Goal: Task Accomplishment & Management: Manage account settings

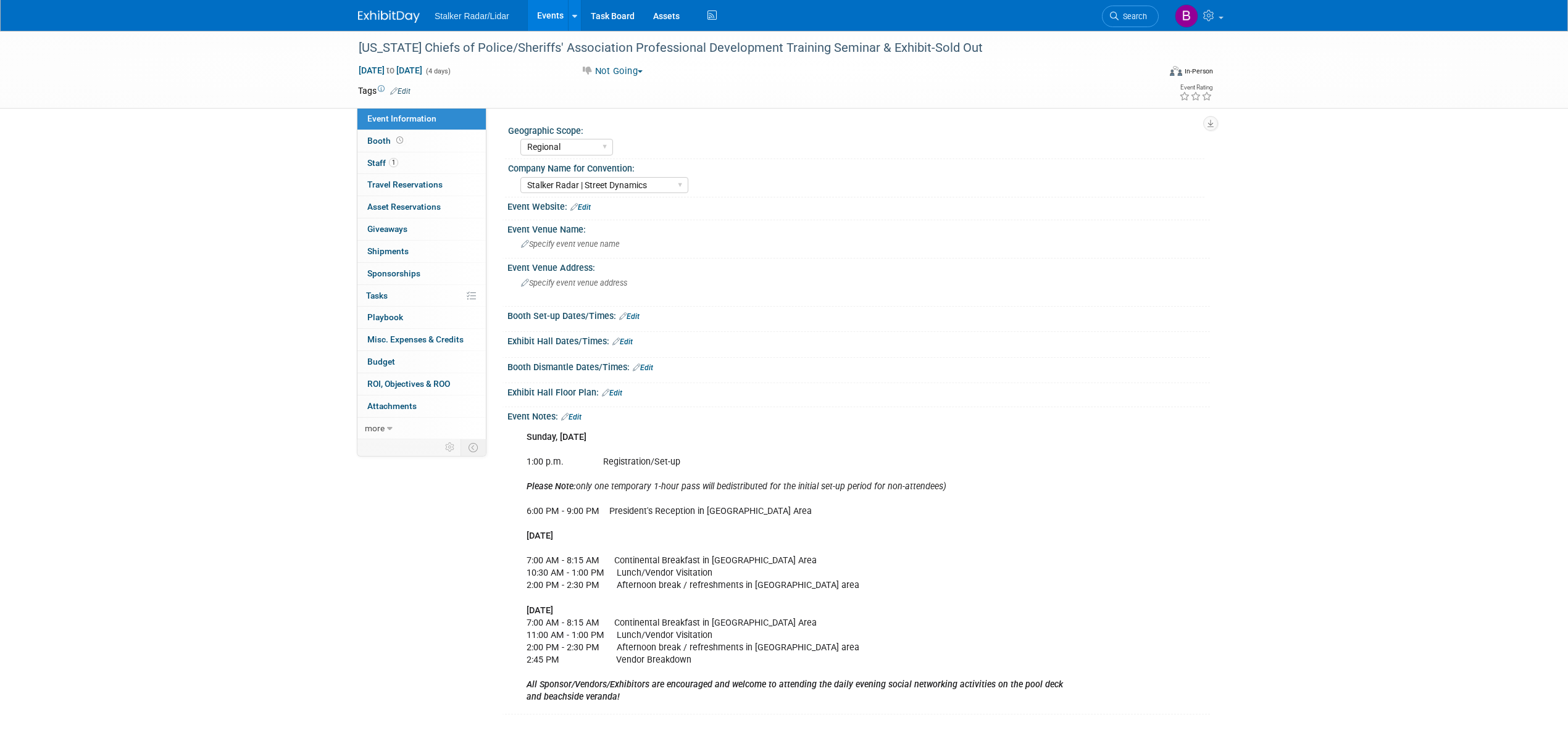
select select "Regional"
select select "Stalker Radar | Street Dynamics"
click at [546, 16] on link "Events" at bounding box center [550, 16] width 45 height 31
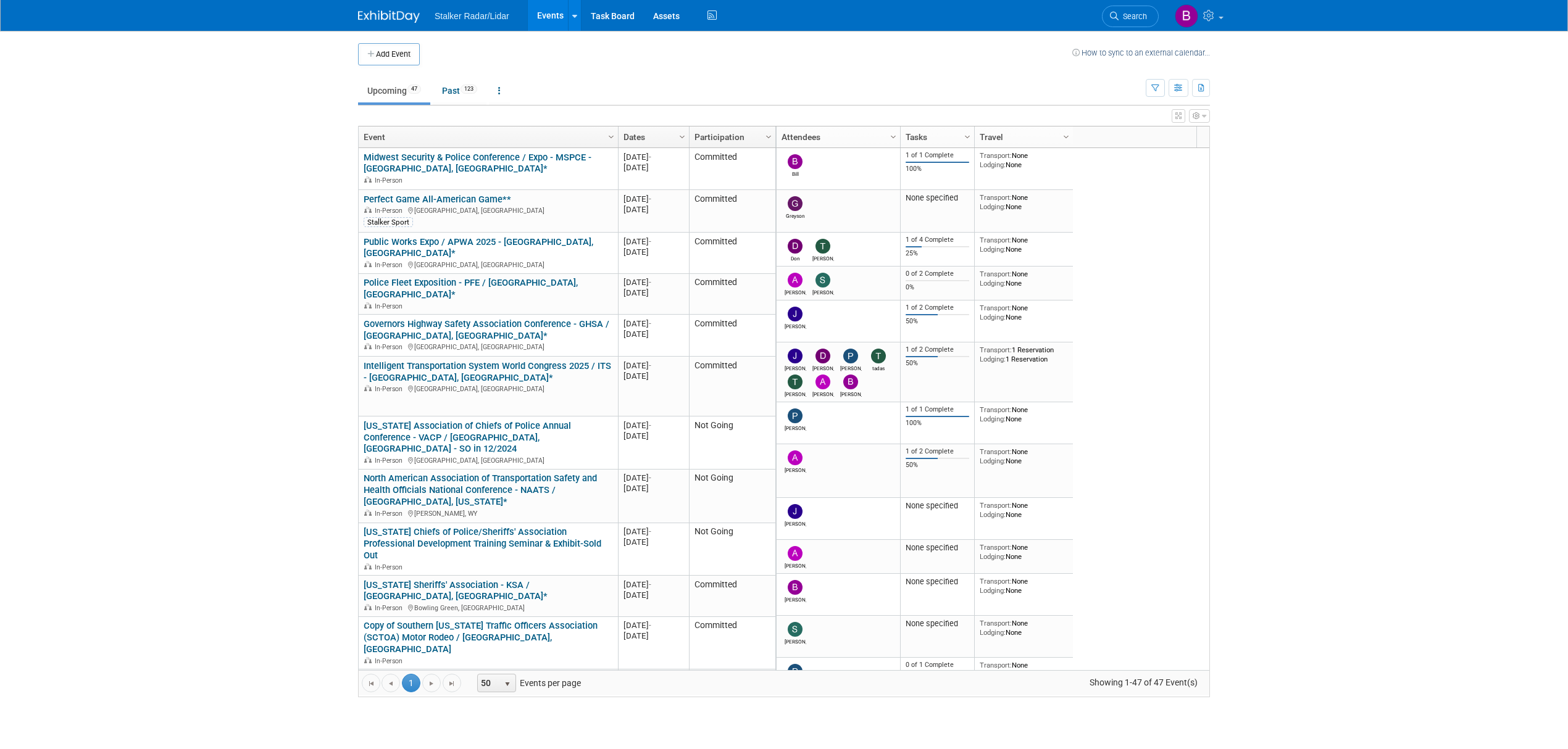
click at [1252, 584] on body "Stalker Radar/Lidar Events Add Event Bulk Upload Events Shareable Event Boards …" at bounding box center [784, 374] width 1568 height 749
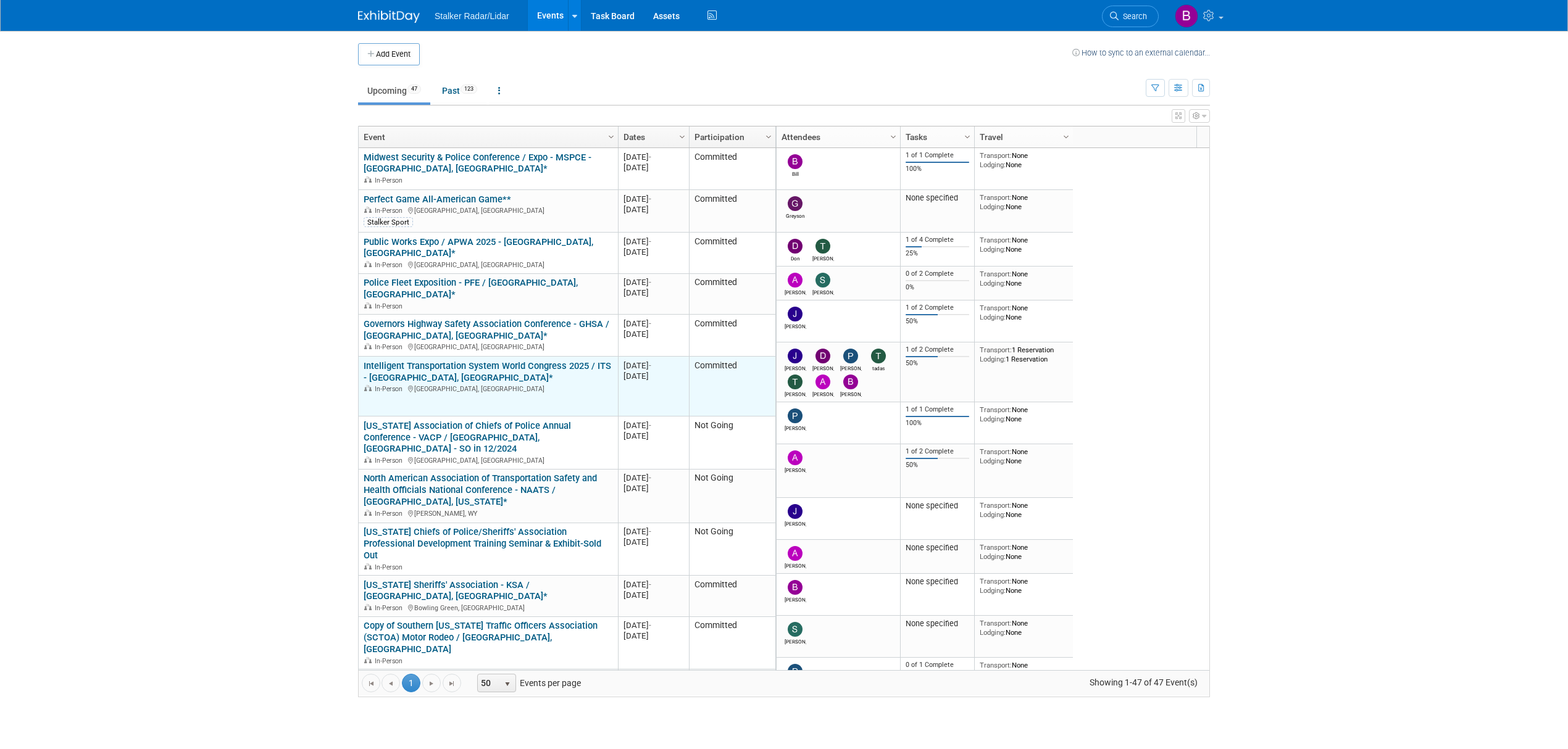
click at [490, 361] on link "Intelligent Transportation System World Congress 2025 / ITS - [GEOGRAPHIC_DATA]…" at bounding box center [487, 371] width 247 height 23
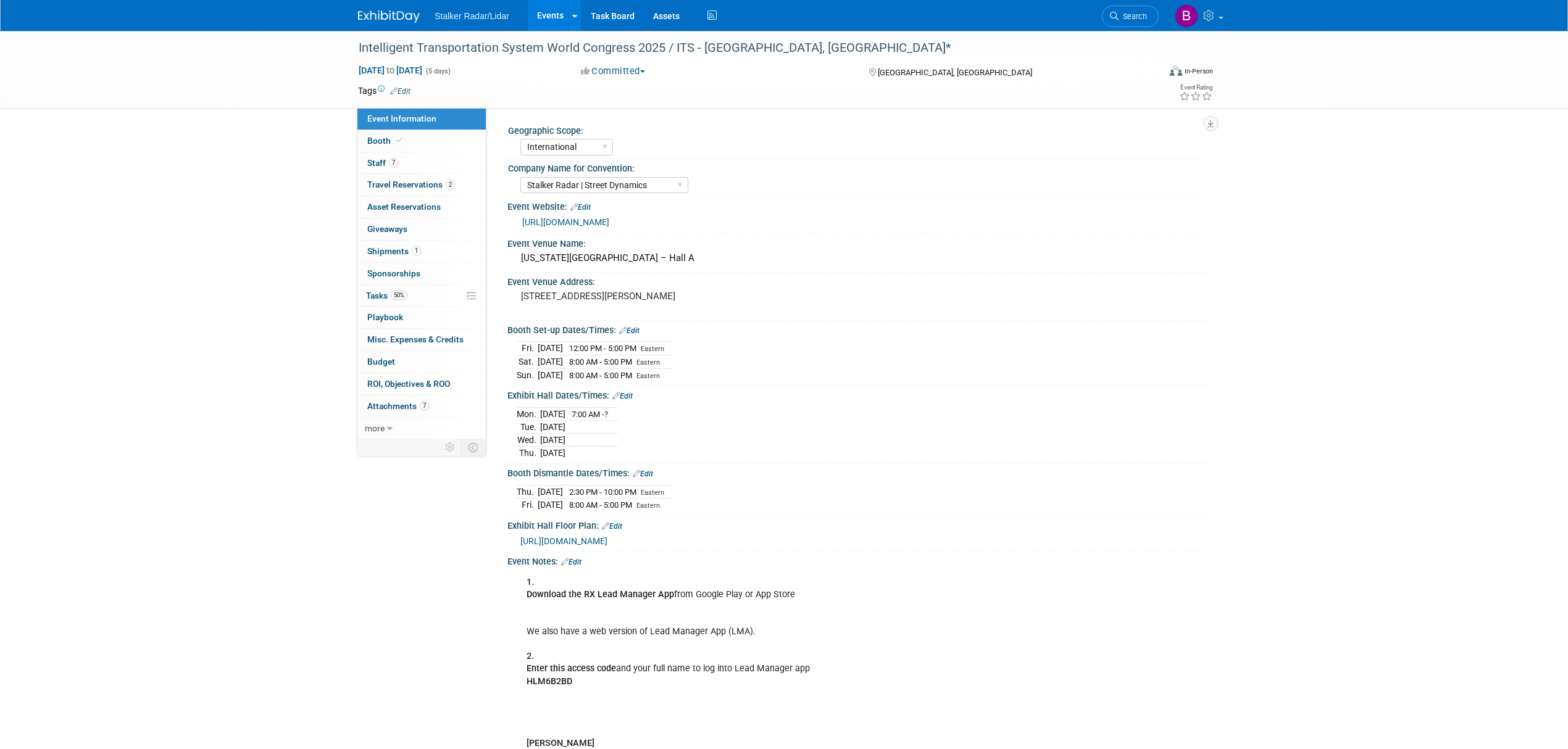
select select "International"
select select "Stalker Radar | Street Dynamics"
click at [398, 148] on link "Booth" at bounding box center [421, 141] width 128 height 22
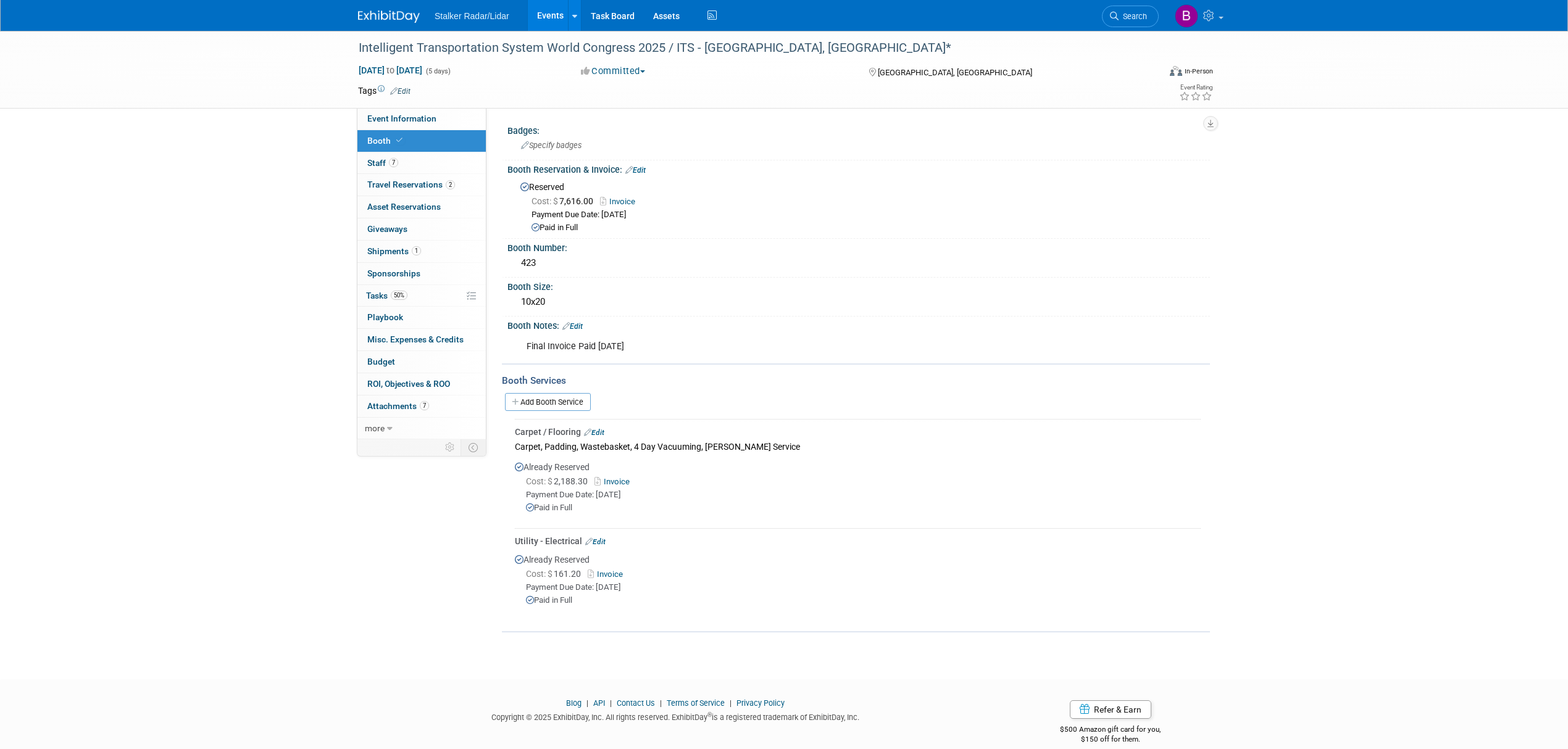
click at [622, 477] on link "Invoice" at bounding box center [615, 482] width 40 height 9
click at [544, 15] on link "Events" at bounding box center [550, 16] width 45 height 31
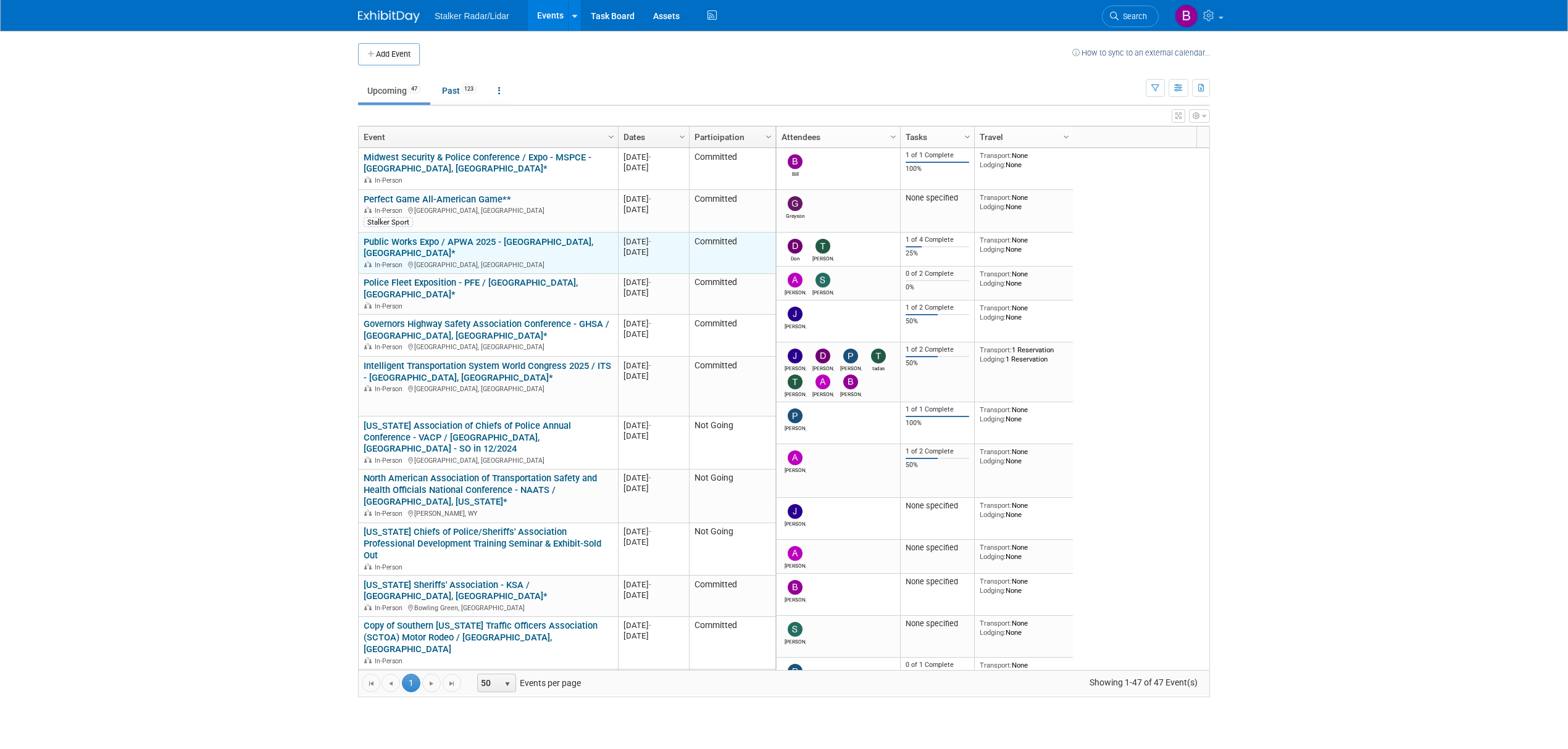
click at [517, 247] on link "Public Works Expo / APWA 2025 - [GEOGRAPHIC_DATA], [GEOGRAPHIC_DATA]*" at bounding box center [478, 247] width 229 height 23
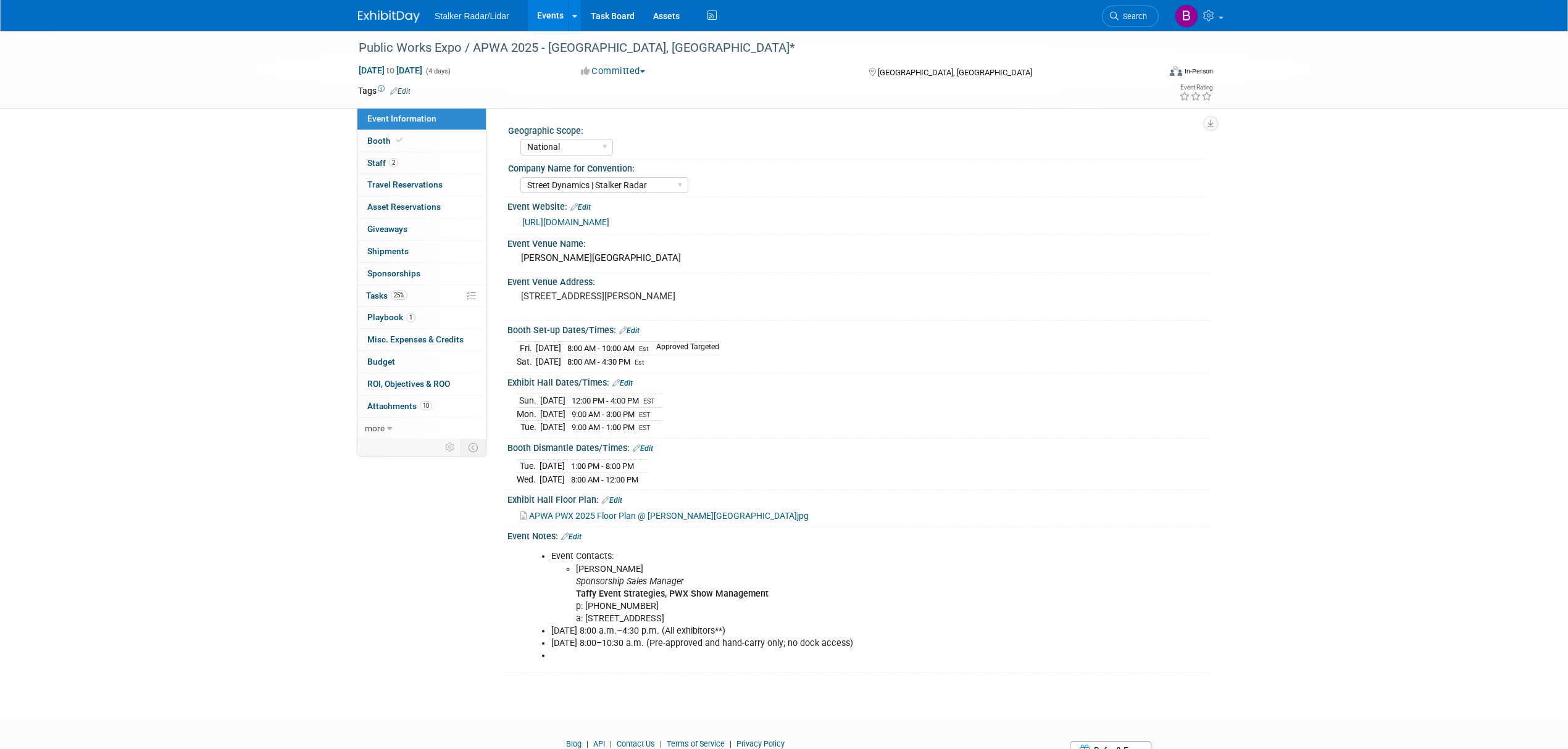
select select "National"
select select "Street Dynamics | Stalker Radar"
click at [396, 139] on icon at bounding box center [400, 140] width 6 height 7
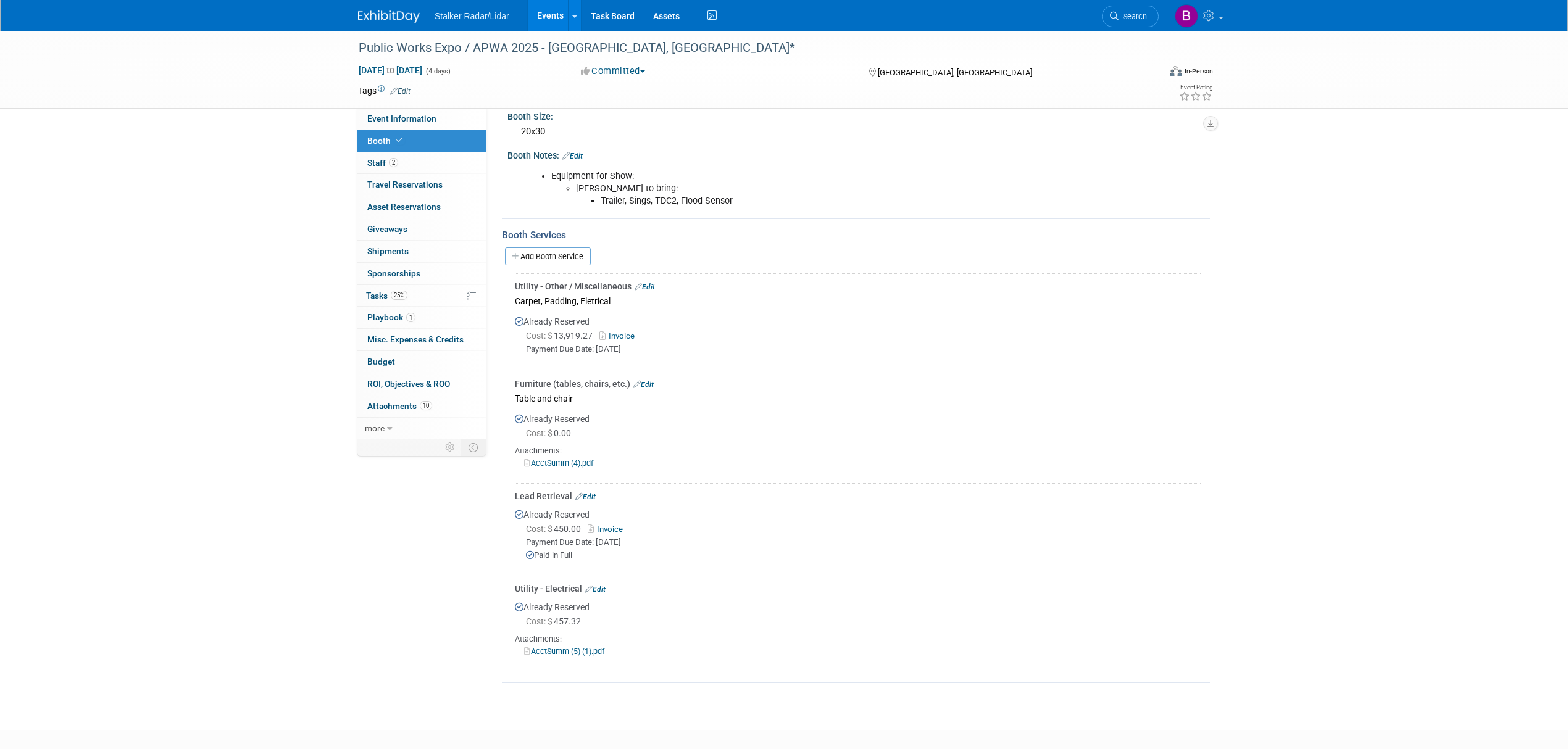
scroll to position [233, 0]
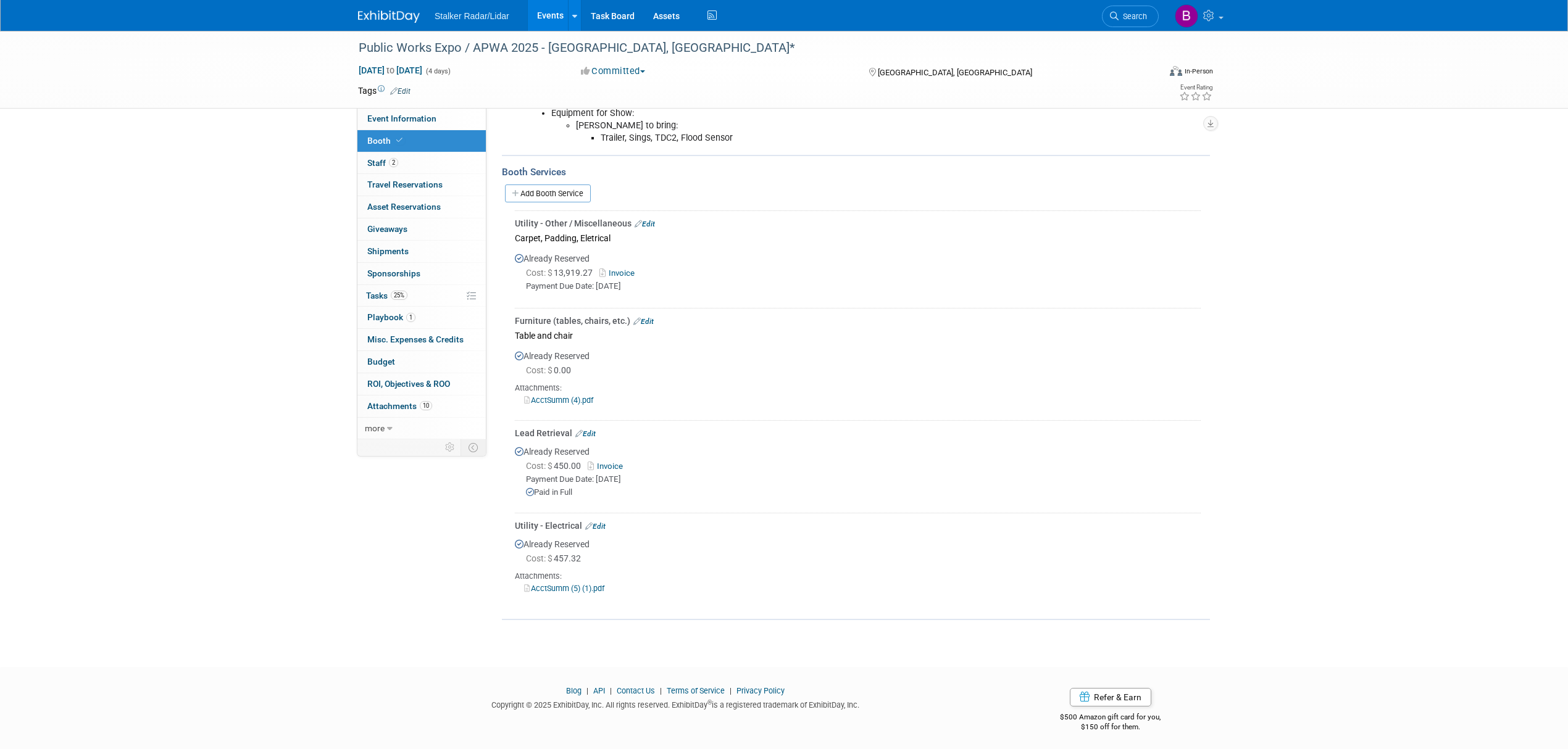
click at [558, 585] on link "AcctSumm (5) (1).pdf" at bounding box center [564, 588] width 80 height 9
click at [1131, 17] on span "Search" at bounding box center [1133, 16] width 29 height 9
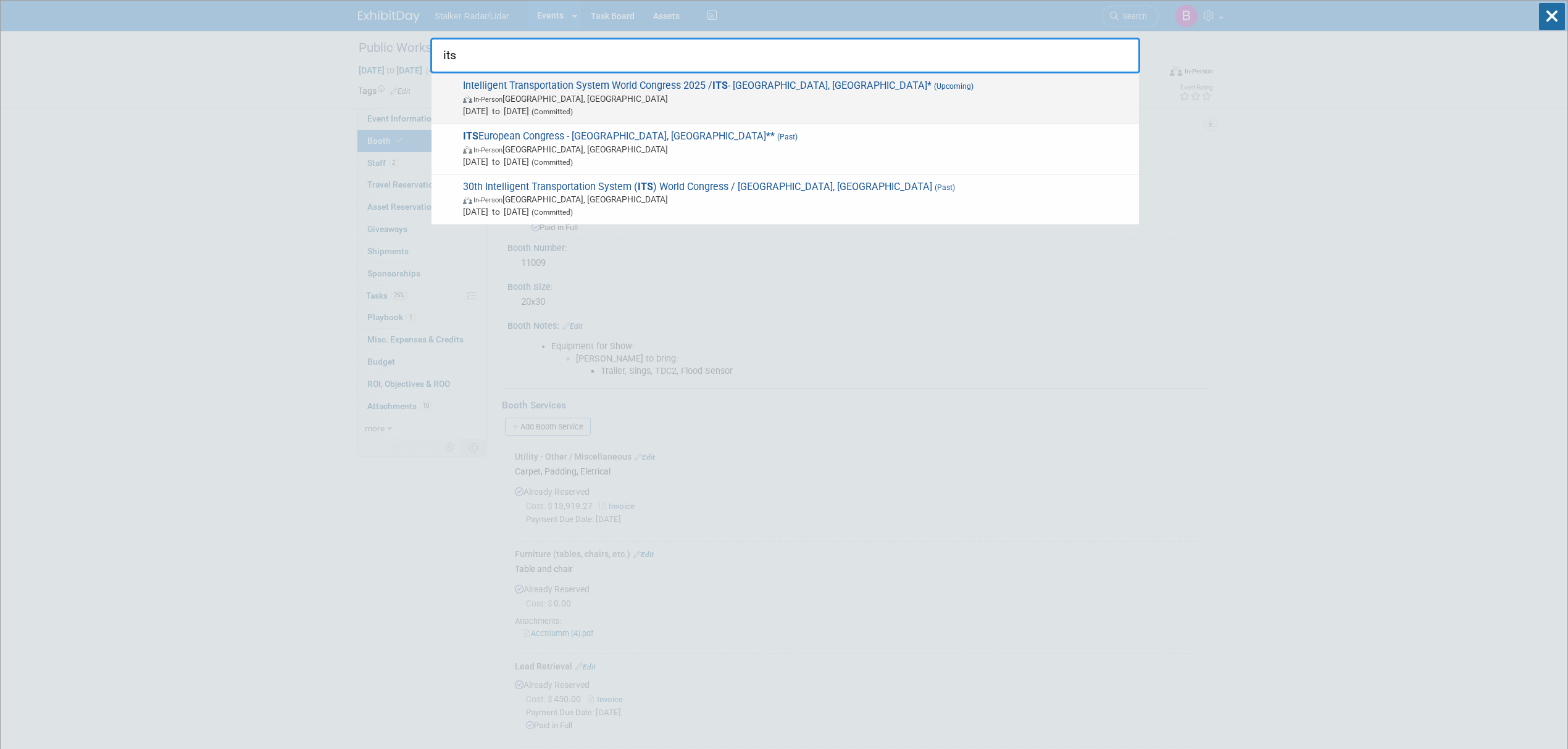
type input "its"
click at [562, 103] on span "In-Person Atlanta, GA" at bounding box center [797, 99] width 669 height 12
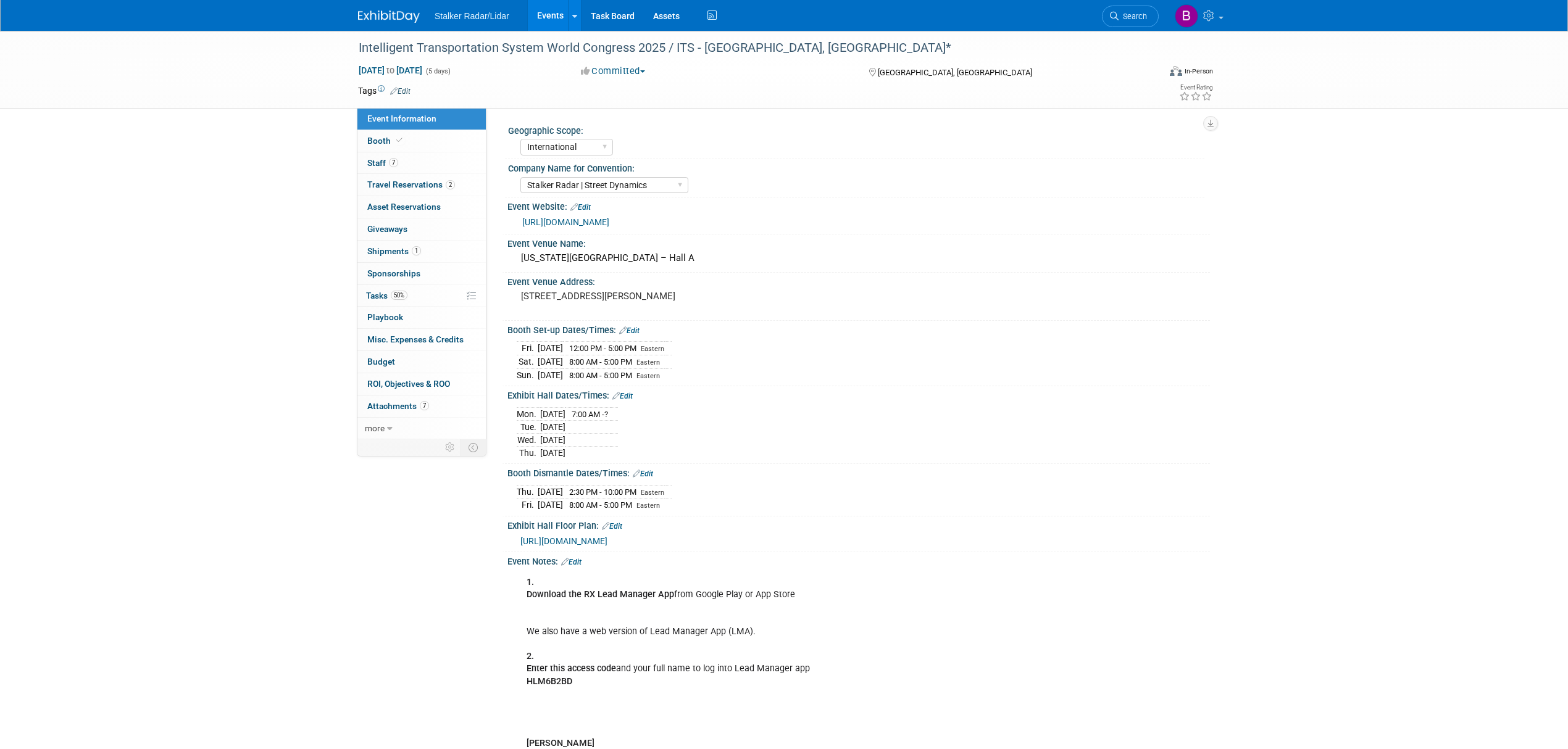
select select "International"
select select "Stalker Radar | Street Dynamics"
click at [403, 134] on link "Booth" at bounding box center [421, 141] width 128 height 22
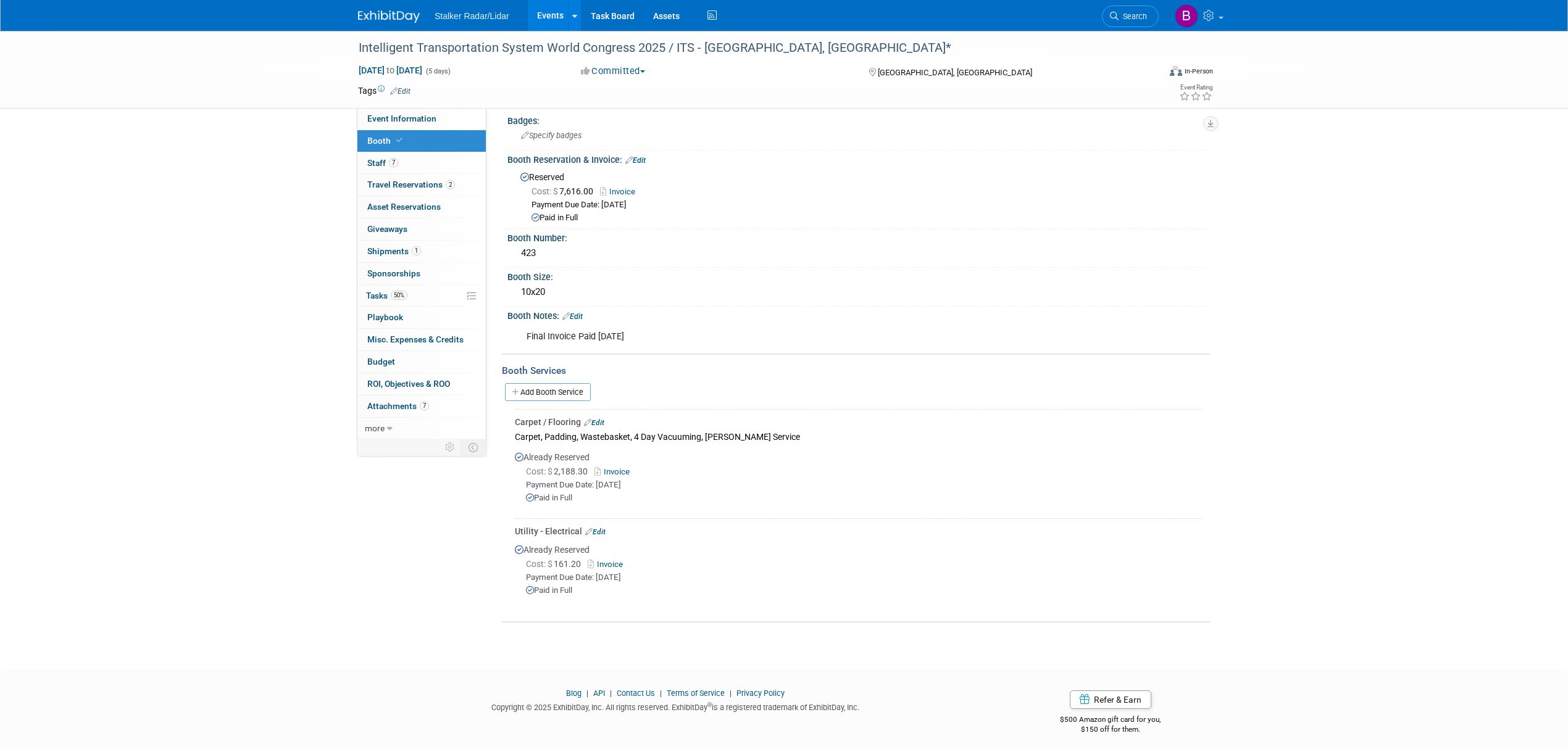
scroll to position [12, 0]
click at [616, 558] on link "Invoice" at bounding box center [608, 562] width 40 height 9
click at [417, 166] on link "7 Staff 7" at bounding box center [421, 163] width 128 height 22
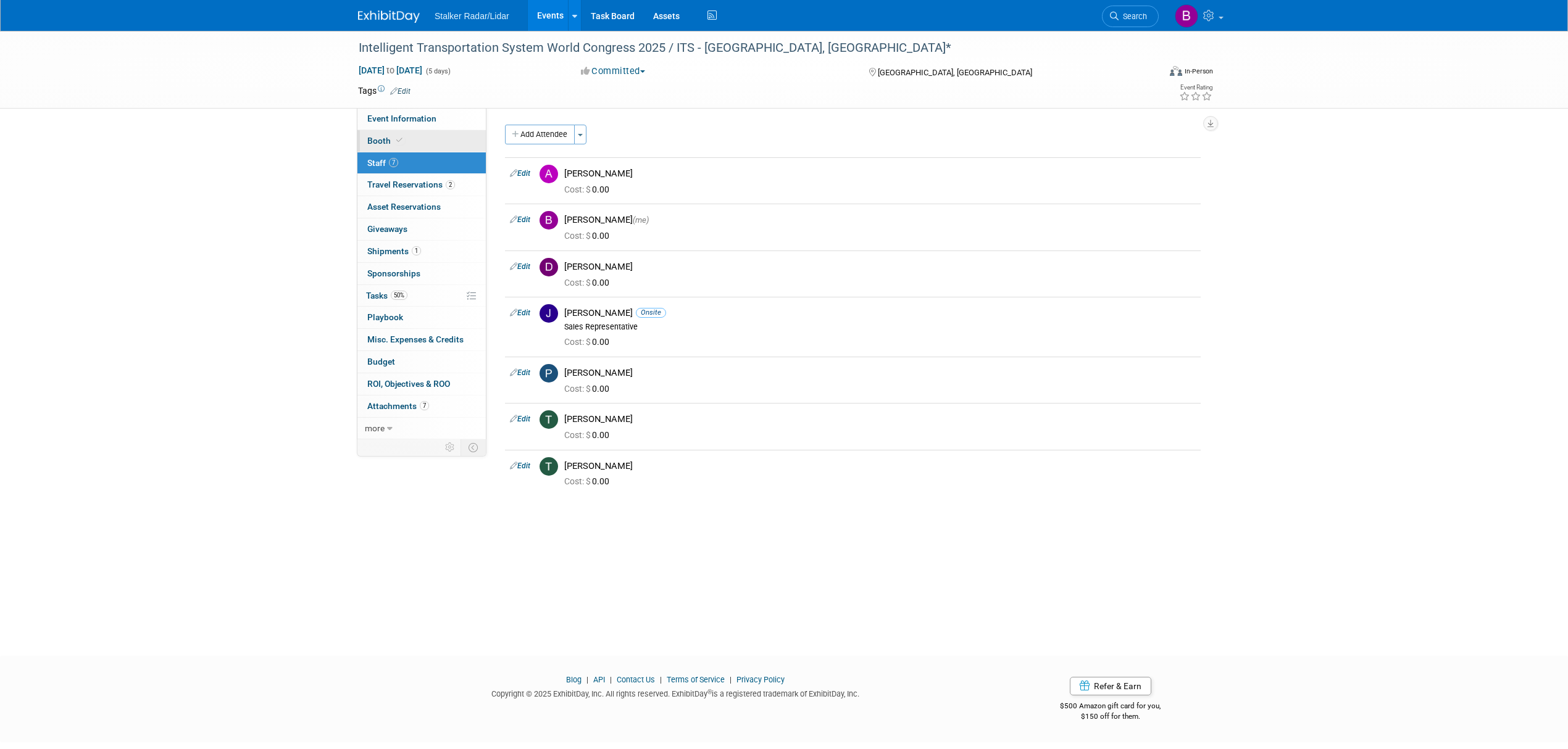
click at [415, 144] on link "Booth" at bounding box center [421, 141] width 128 height 22
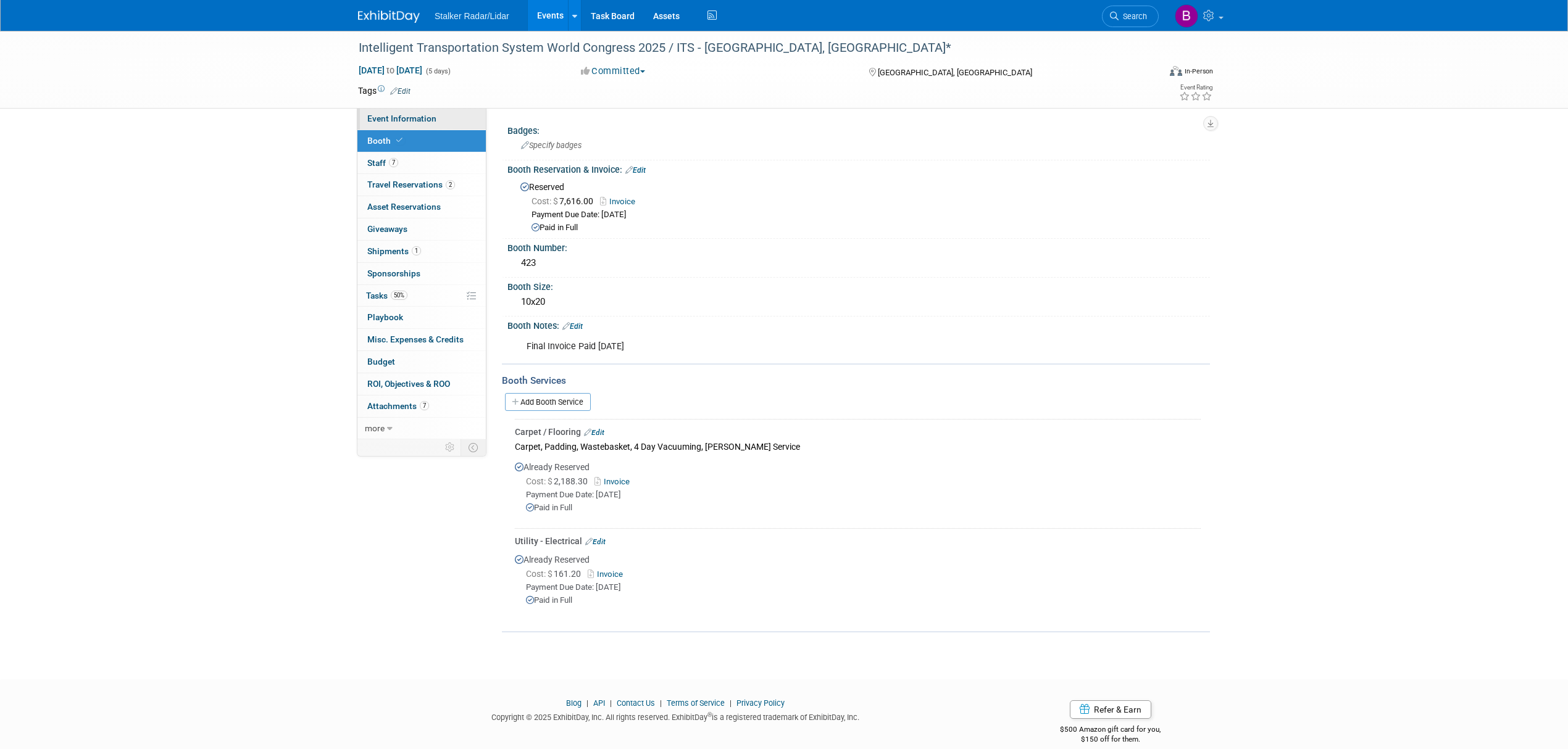
click at [418, 124] on link "Event Information" at bounding box center [421, 119] width 128 height 22
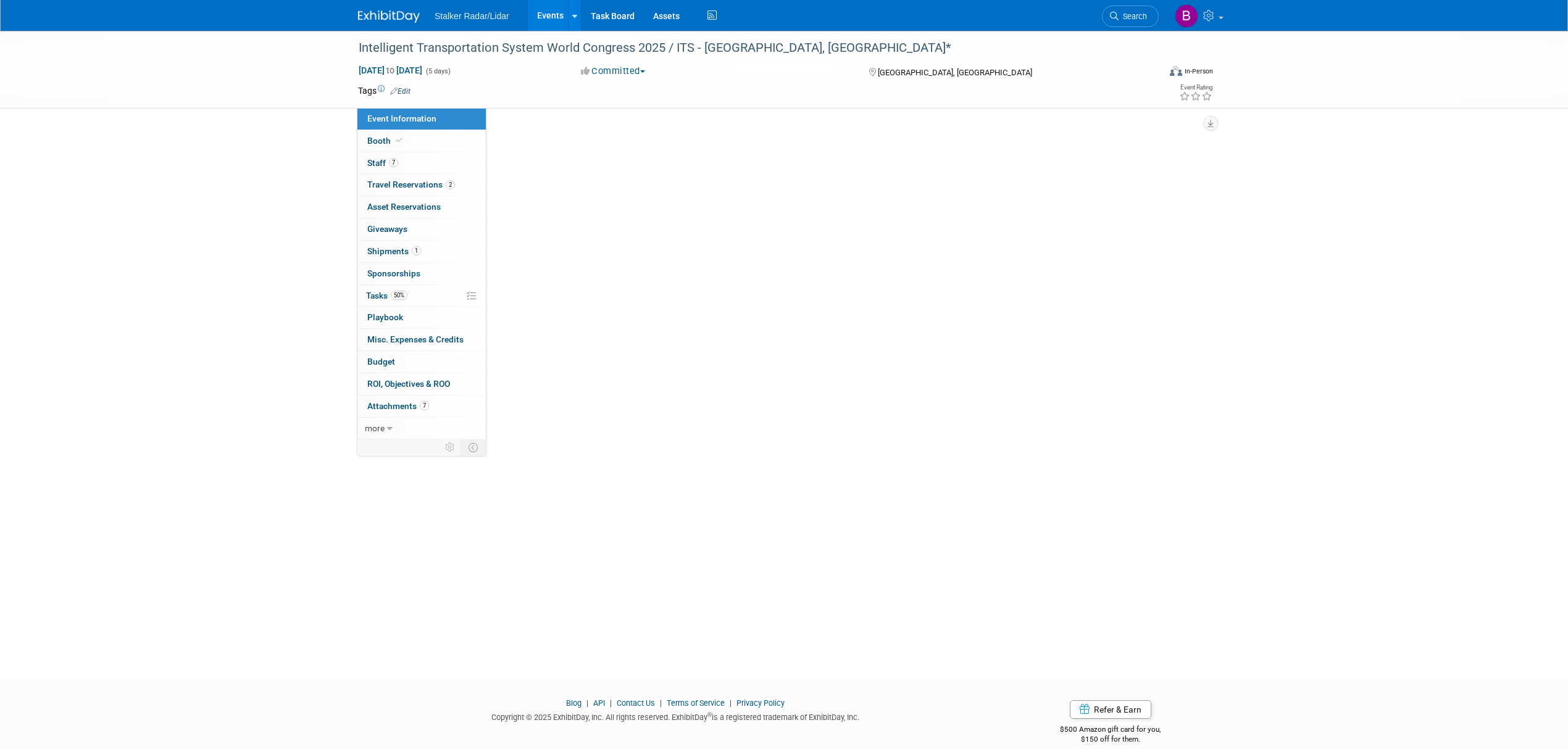
select select "International"
select select "Stalker Radar | Street Dynamics"
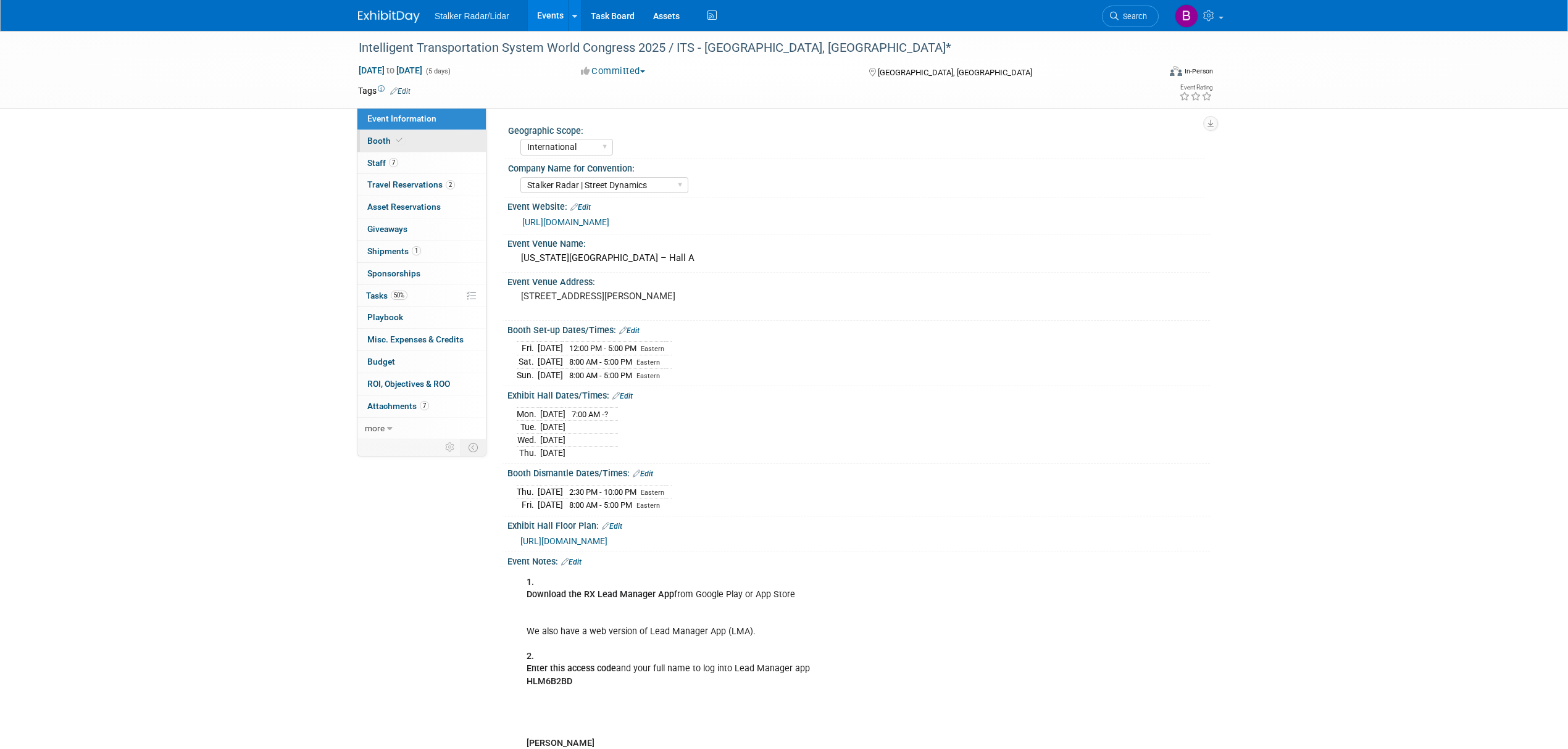
click at [415, 137] on link "Booth" at bounding box center [421, 141] width 128 height 22
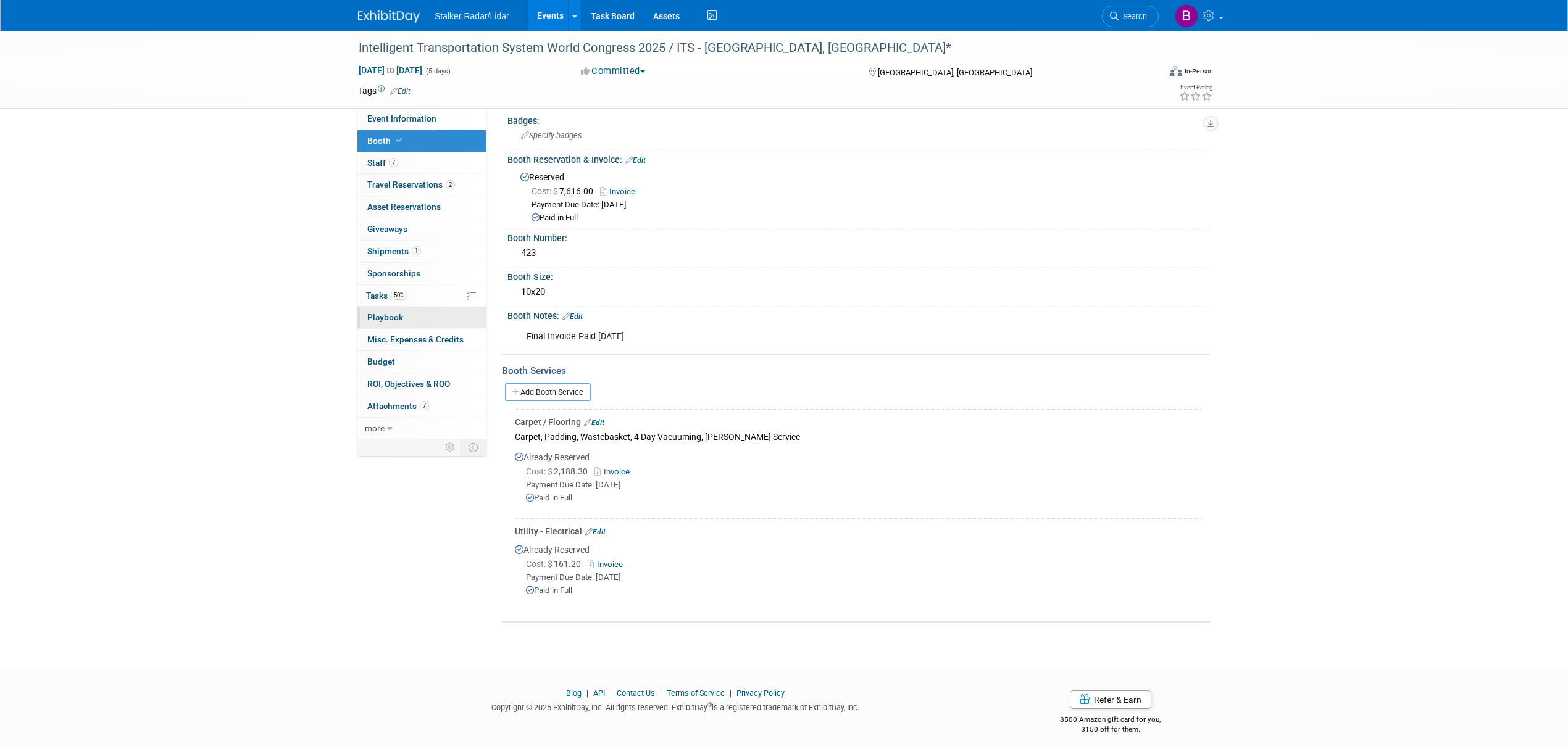
scroll to position [12, 0]
click at [401, 433] on link "more" at bounding box center [421, 429] width 128 height 22
click at [393, 155] on link "7 Staff 7" at bounding box center [421, 163] width 128 height 22
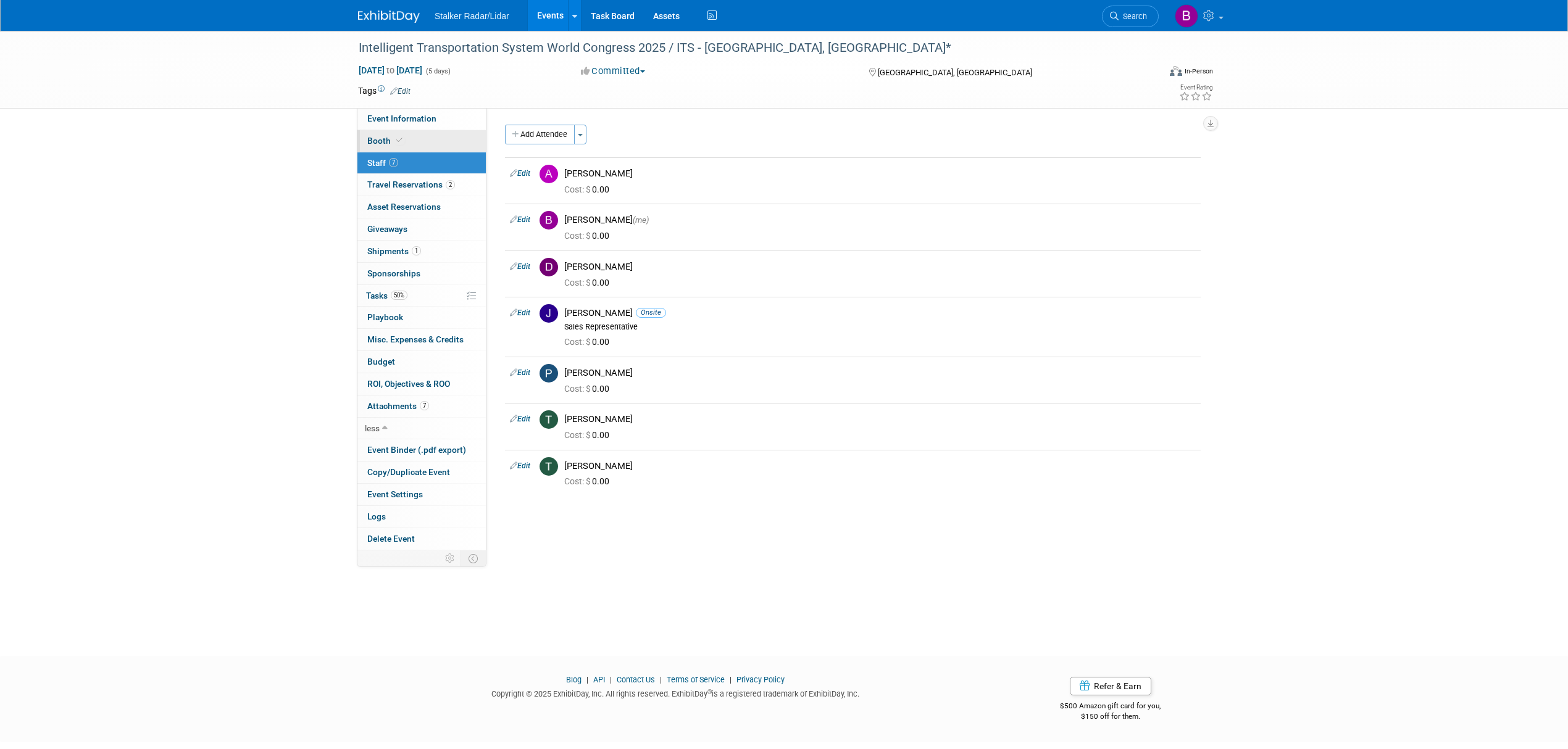
click at [416, 138] on link "Booth" at bounding box center [421, 141] width 128 height 22
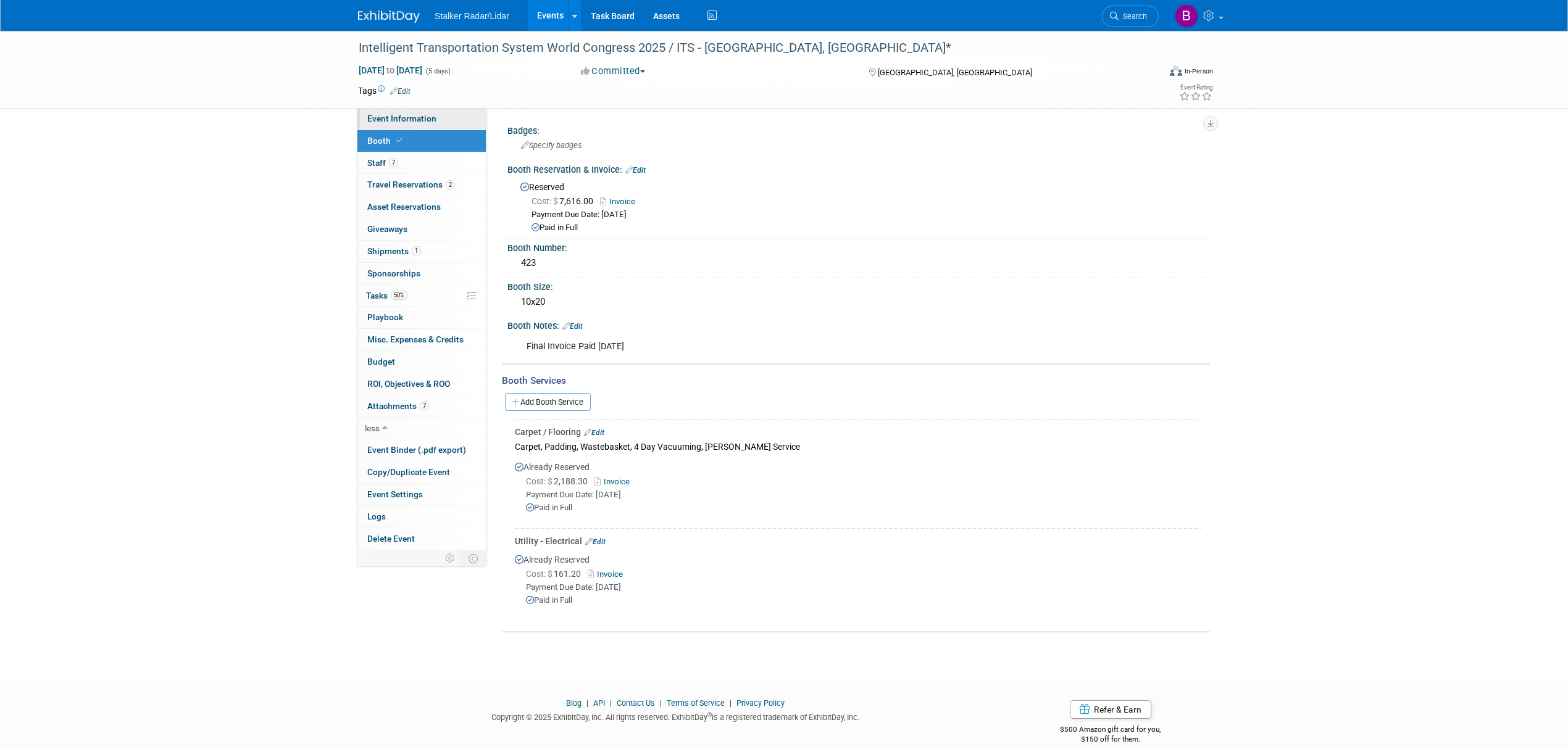
click at [414, 115] on span "Event Information" at bounding box center [401, 118] width 69 height 10
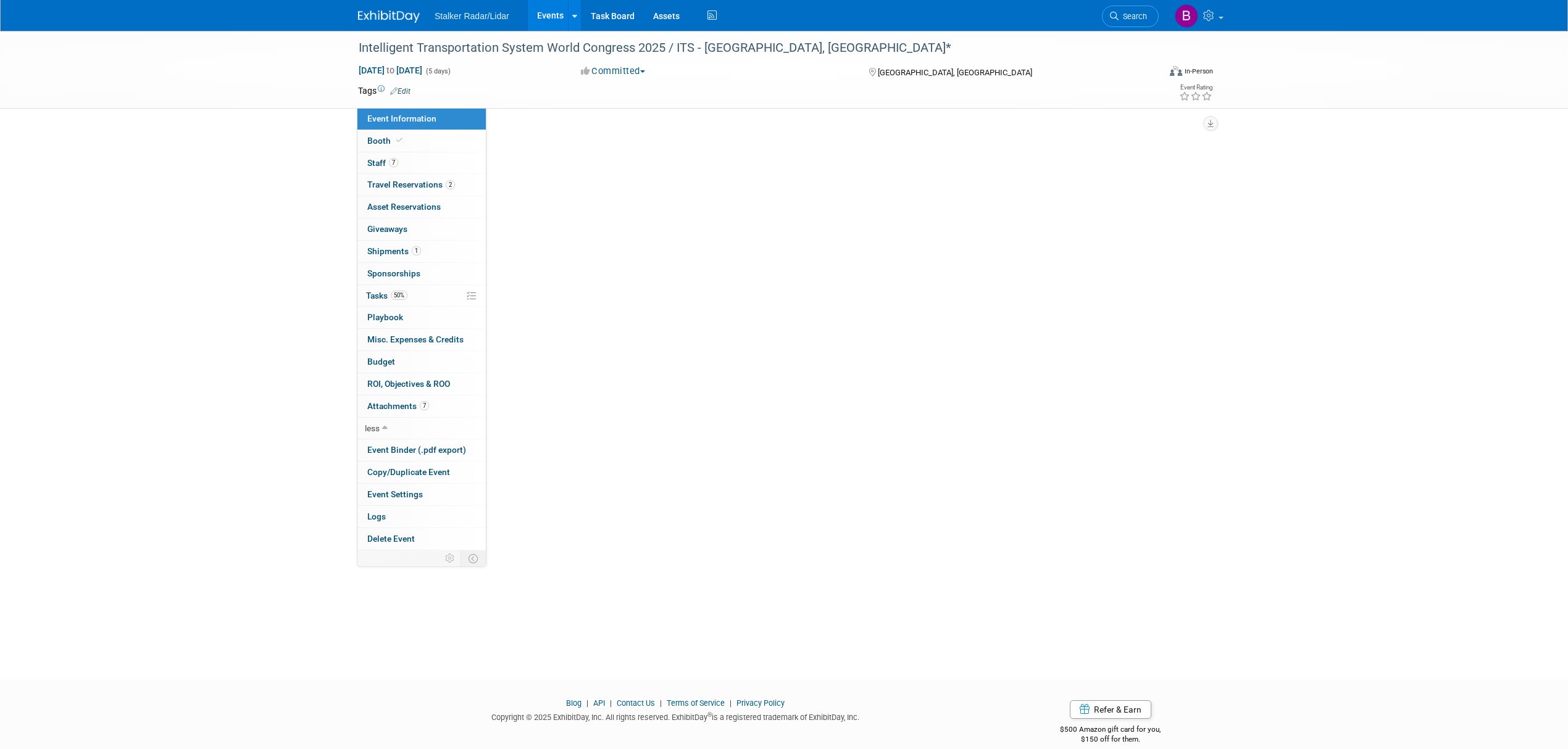
select select "International"
select select "Stalker Radar | Street Dynamics"
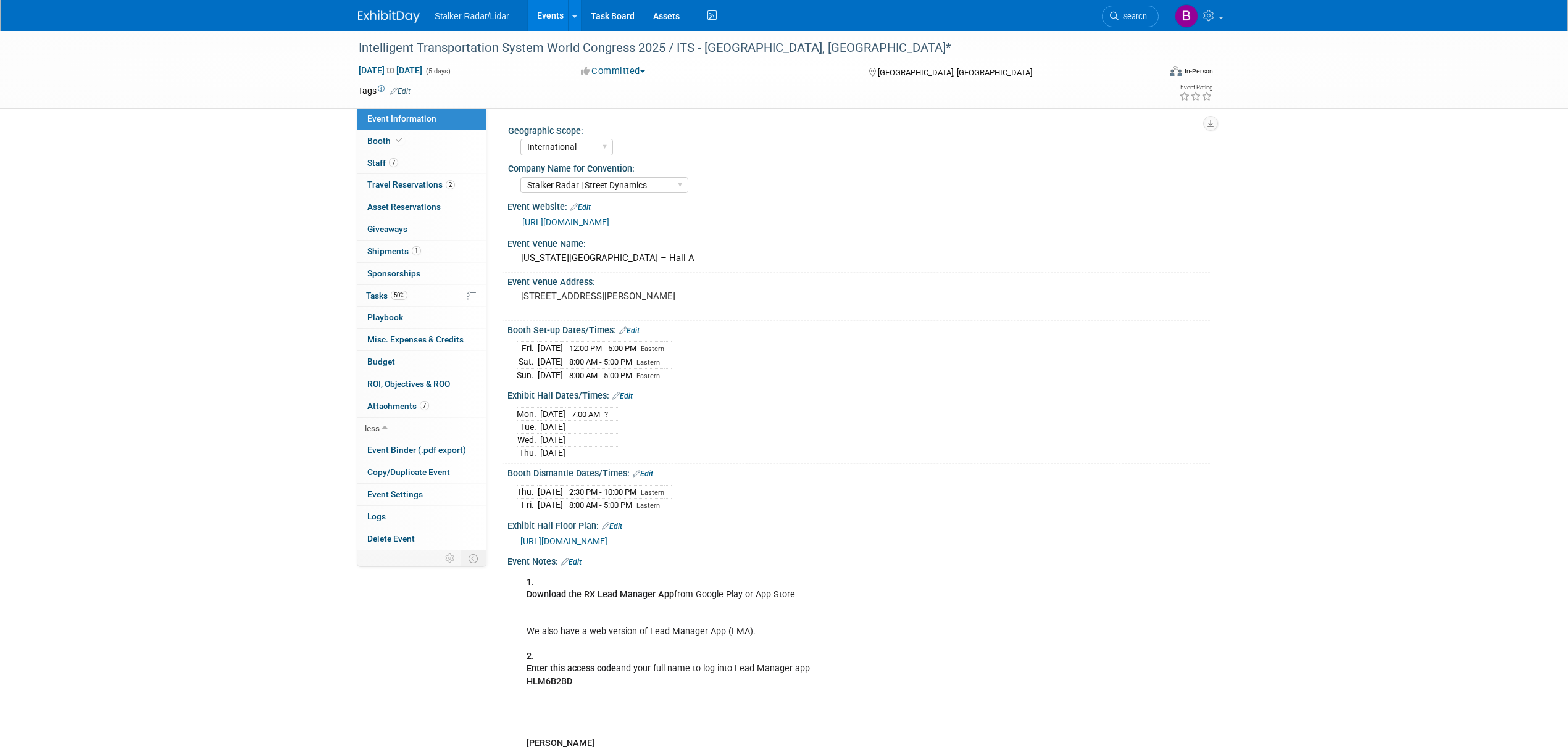
click at [609, 227] on link "[URL][DOMAIN_NAME]" at bounding box center [566, 221] width 87 height 10
click at [609, 223] on link "[URL][DOMAIN_NAME]" at bounding box center [566, 221] width 87 height 10
click at [628, 400] on link "Edit" at bounding box center [623, 395] width 20 height 9
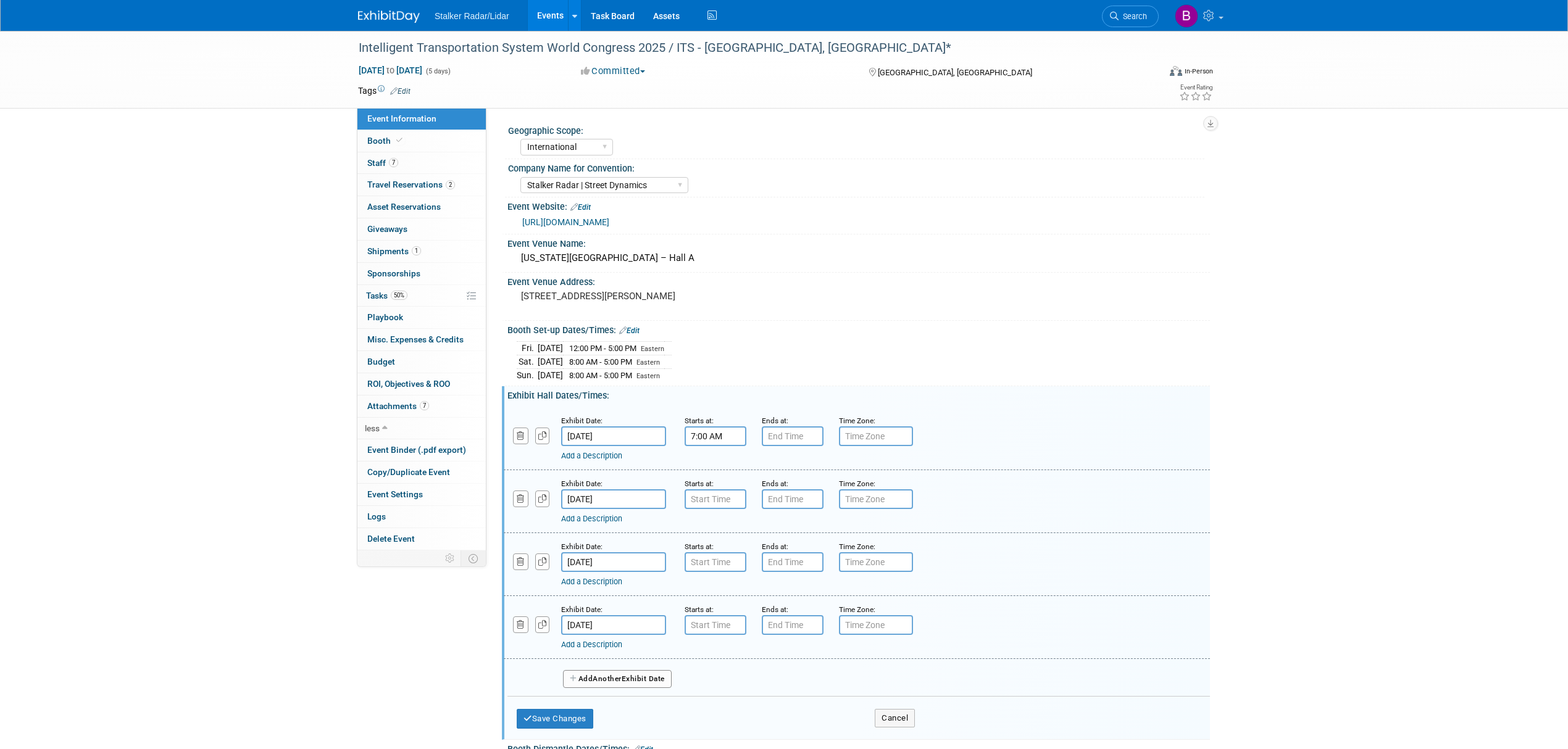
click at [724, 446] on input "7:00 AM" at bounding box center [715, 436] width 61 height 19
drag, startPoint x: 729, startPoint y: 445, endPoint x: 675, endPoint y: 445, distance: 54.0
click at [676, 445] on div "Starts at: 7:00 AM 07 : 00 AM 12 01 02 03 04 05 06 07 08 09 10 11 00 05 10 15 2…" at bounding box center [714, 430] width 77 height 32
click at [714, 474] on span at bounding box center [714, 465] width 22 height 22
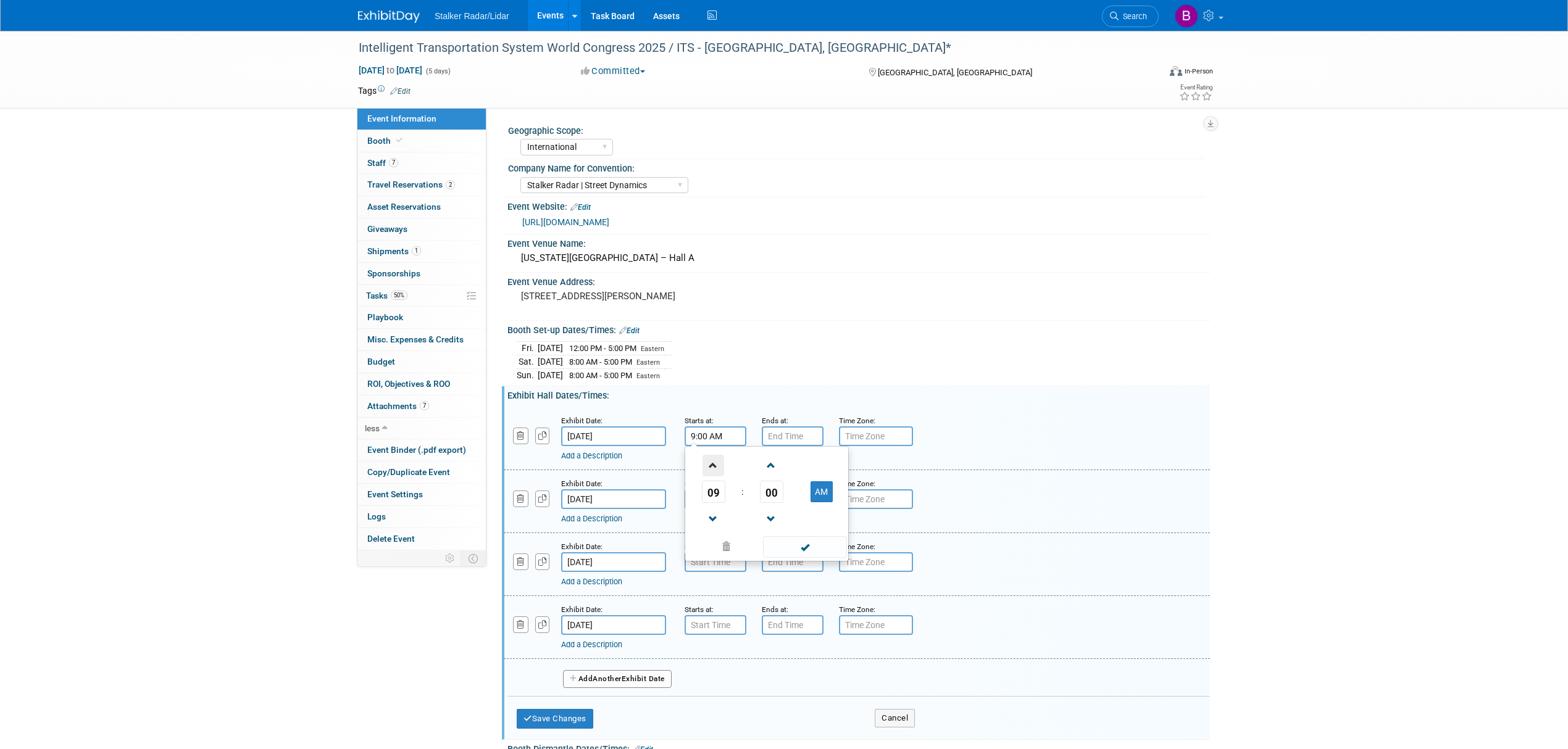
click at [714, 474] on span at bounding box center [714, 465] width 22 height 22
type input "11:00 AM"
click at [781, 446] on input "7:00 PM" at bounding box center [792, 436] width 61 height 19
click at [787, 530] on span at bounding box center [791, 519] width 22 height 22
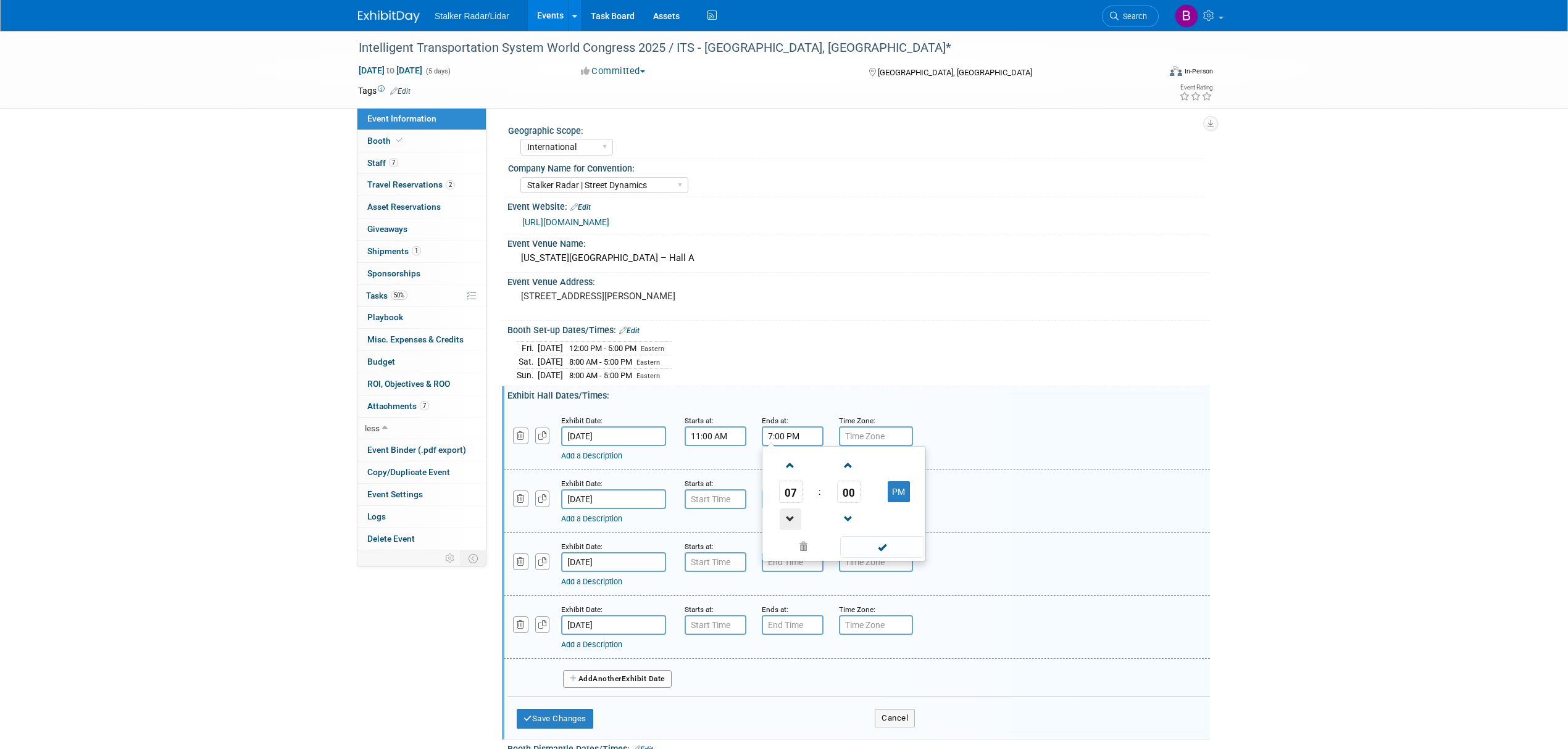
type input "6:00 PM"
click at [870, 556] on span at bounding box center [882, 547] width 83 height 22
click at [716, 509] on input "7:00 AM" at bounding box center [715, 499] width 61 height 19
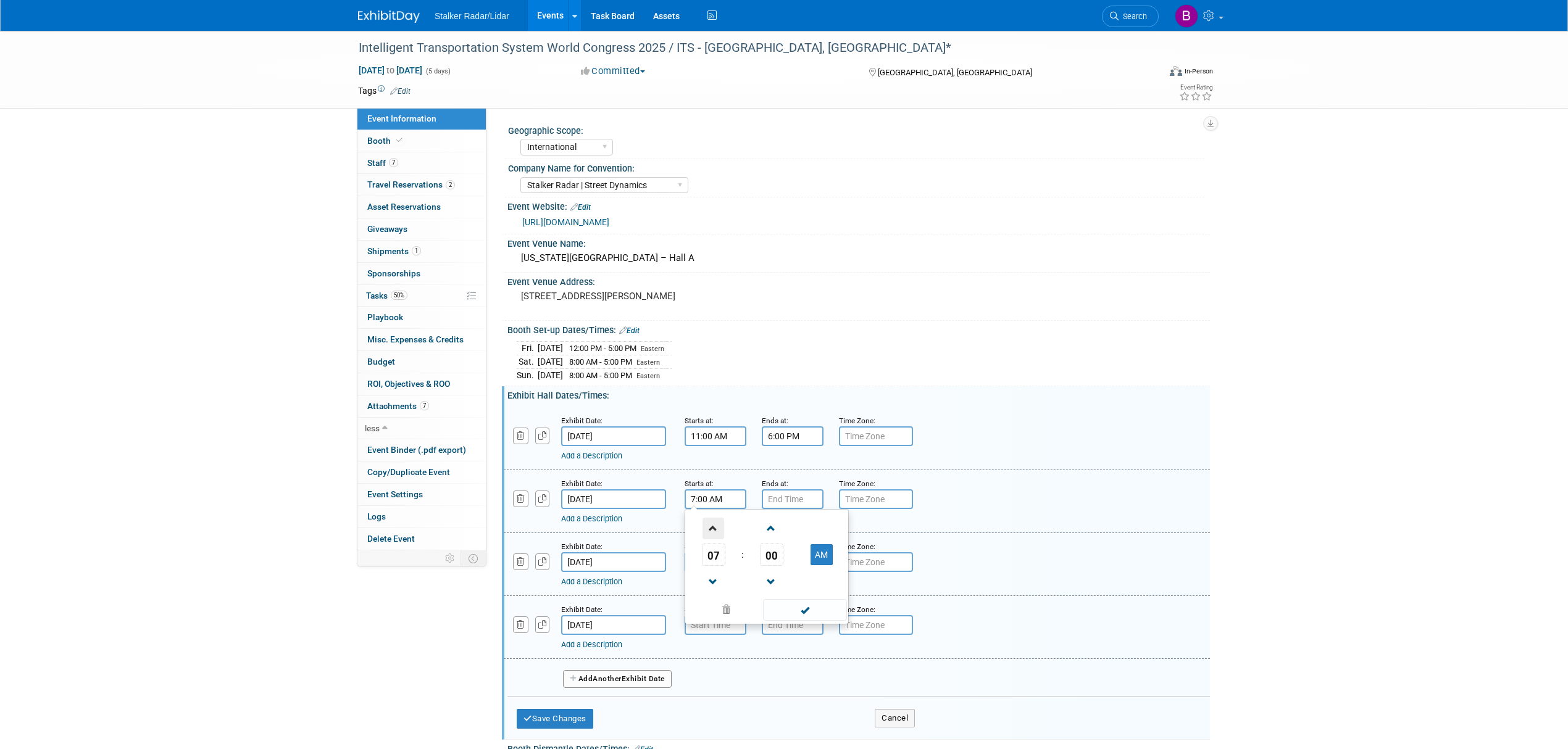
click at [706, 539] on span at bounding box center [714, 528] width 22 height 22
click at [707, 539] on span at bounding box center [714, 528] width 22 height 22
type input "9:00 AM"
click at [787, 621] on span at bounding box center [804, 610] width 83 height 22
click at [787, 508] on input "7:00 PM" at bounding box center [792, 499] width 61 height 19
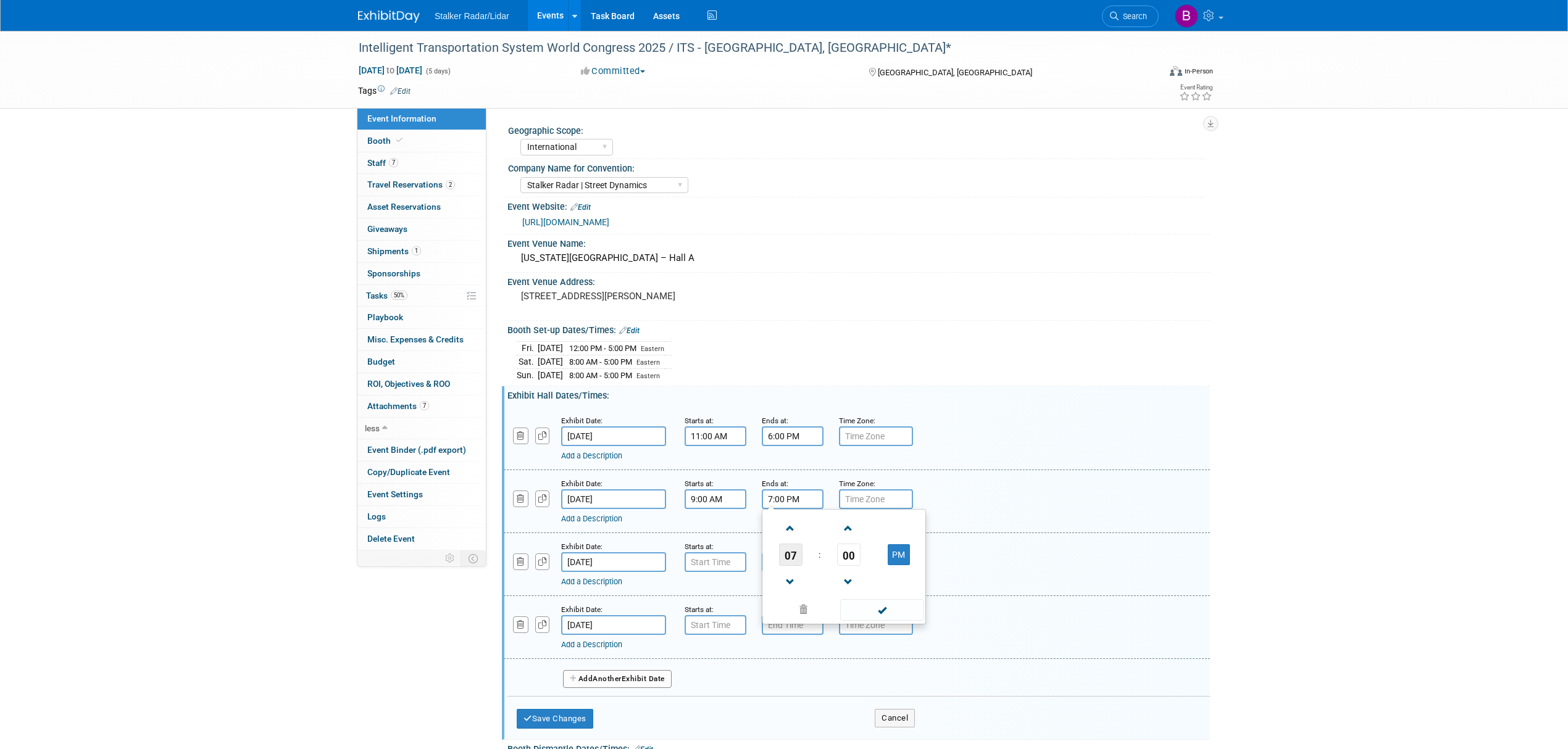
click at [793, 565] on span "07" at bounding box center [791, 555] width 23 height 23
click at [853, 573] on td "06" at bounding box center [863, 562] width 40 height 33
type input "6:00 PM"
click at [873, 621] on span at bounding box center [882, 610] width 83 height 22
click at [718, 570] on input "7:00 AM" at bounding box center [715, 562] width 61 height 19
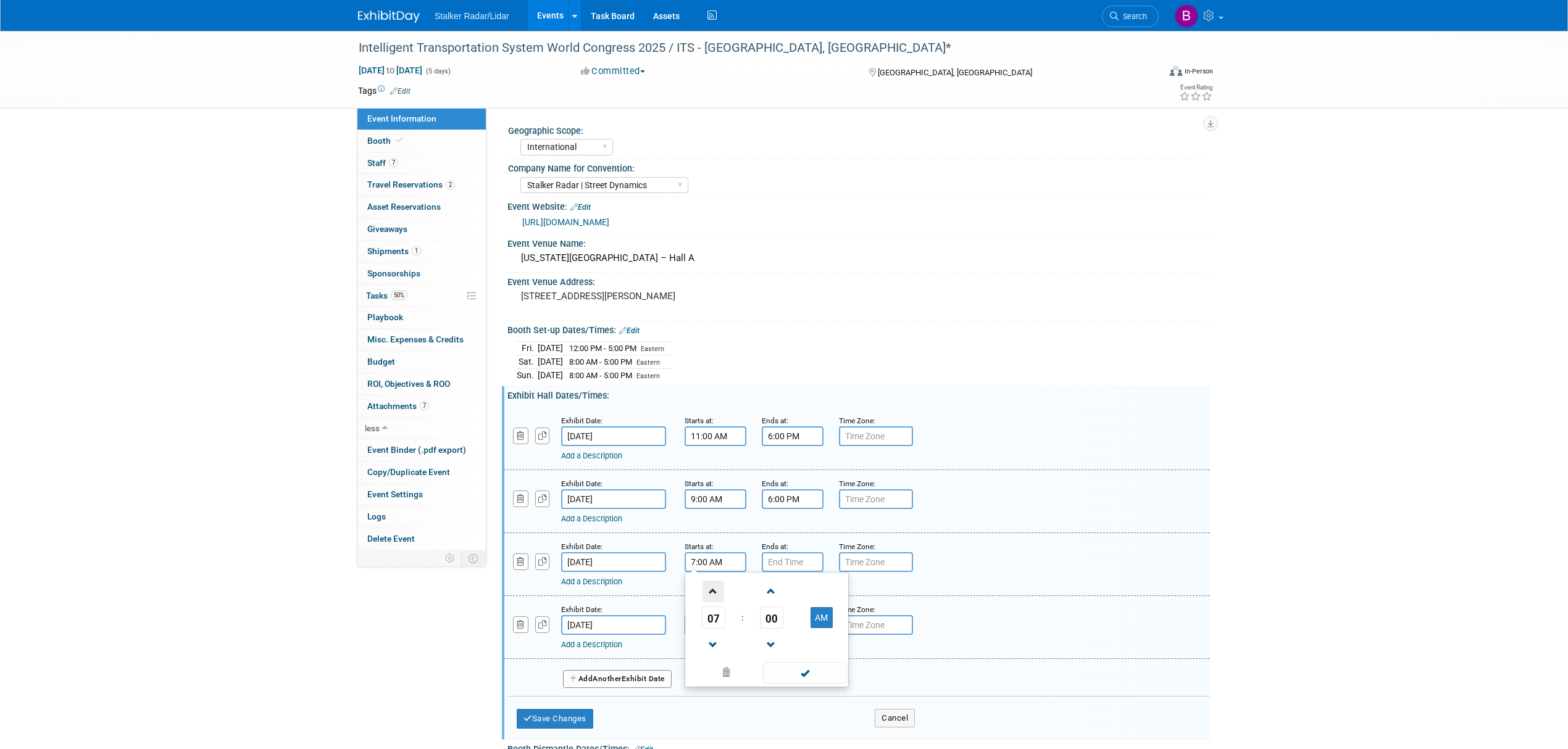
click at [714, 602] on span at bounding box center [714, 591] width 22 height 22
type input "9:00 AM"
click at [804, 680] on span at bounding box center [804, 673] width 83 height 22
click at [781, 572] on input "7:00 PM" at bounding box center [792, 562] width 61 height 19
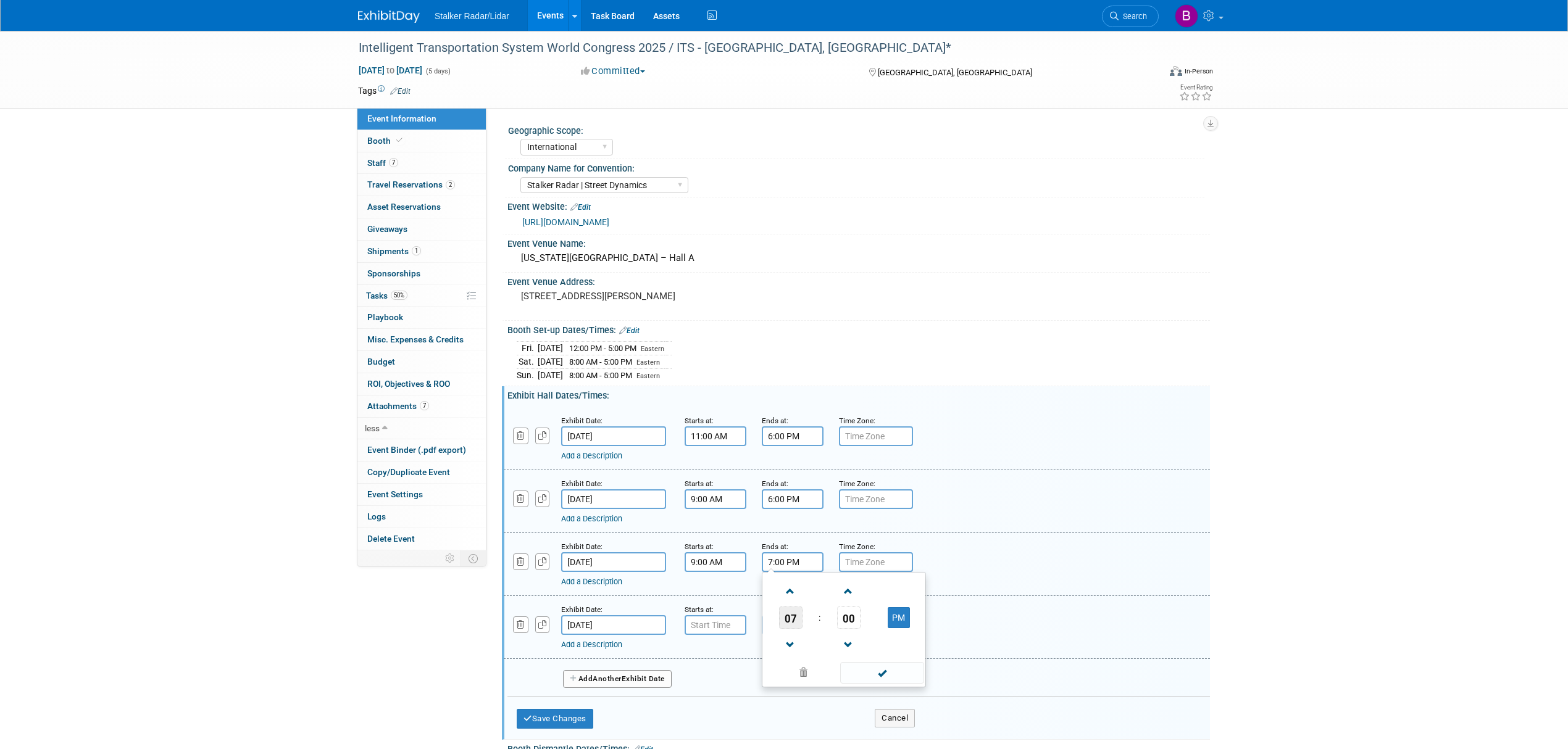
click at [788, 629] on span "07" at bounding box center [791, 617] width 23 height 23
click at [823, 637] on td "05" at bounding box center [824, 625] width 40 height 33
click at [850, 629] on span "00" at bounding box center [849, 617] width 23 height 23
click at [858, 636] on td "30" at bounding box center [863, 625] width 40 height 33
type input "5:30 PM"
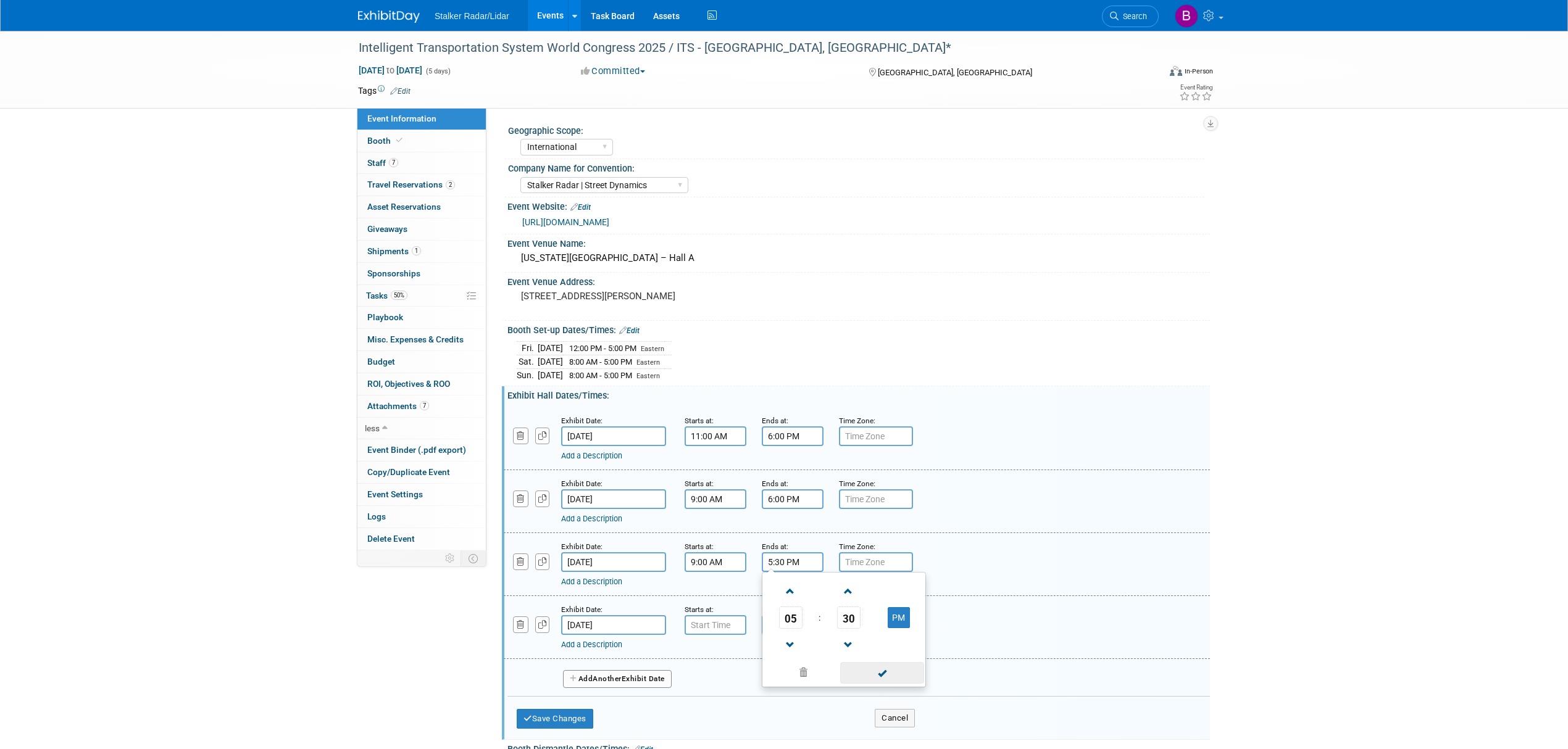
click at [875, 681] on span at bounding box center [882, 673] width 83 height 22
click at [727, 633] on input "7:00 AM" at bounding box center [715, 625] width 61 height 19
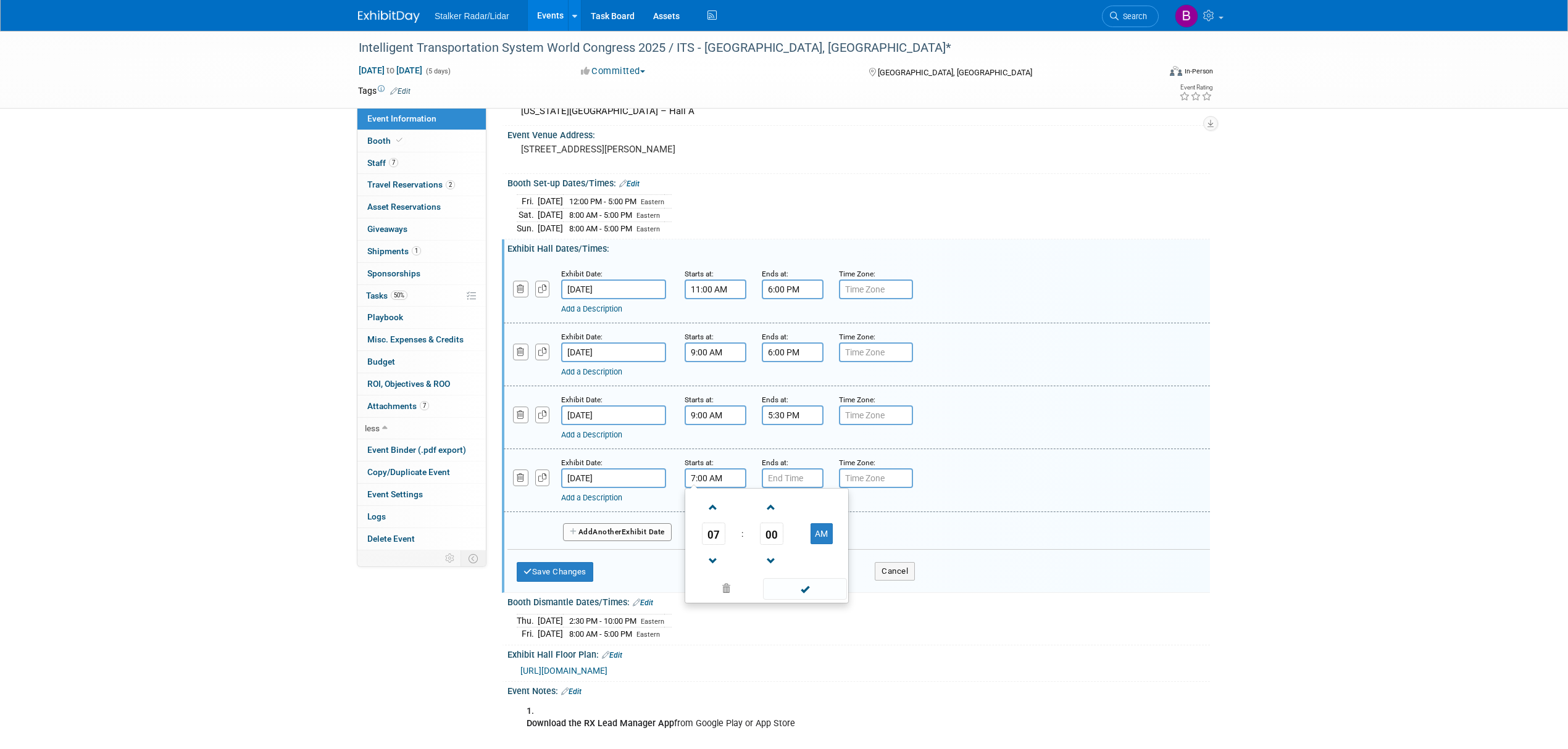
scroll to position [164, 0]
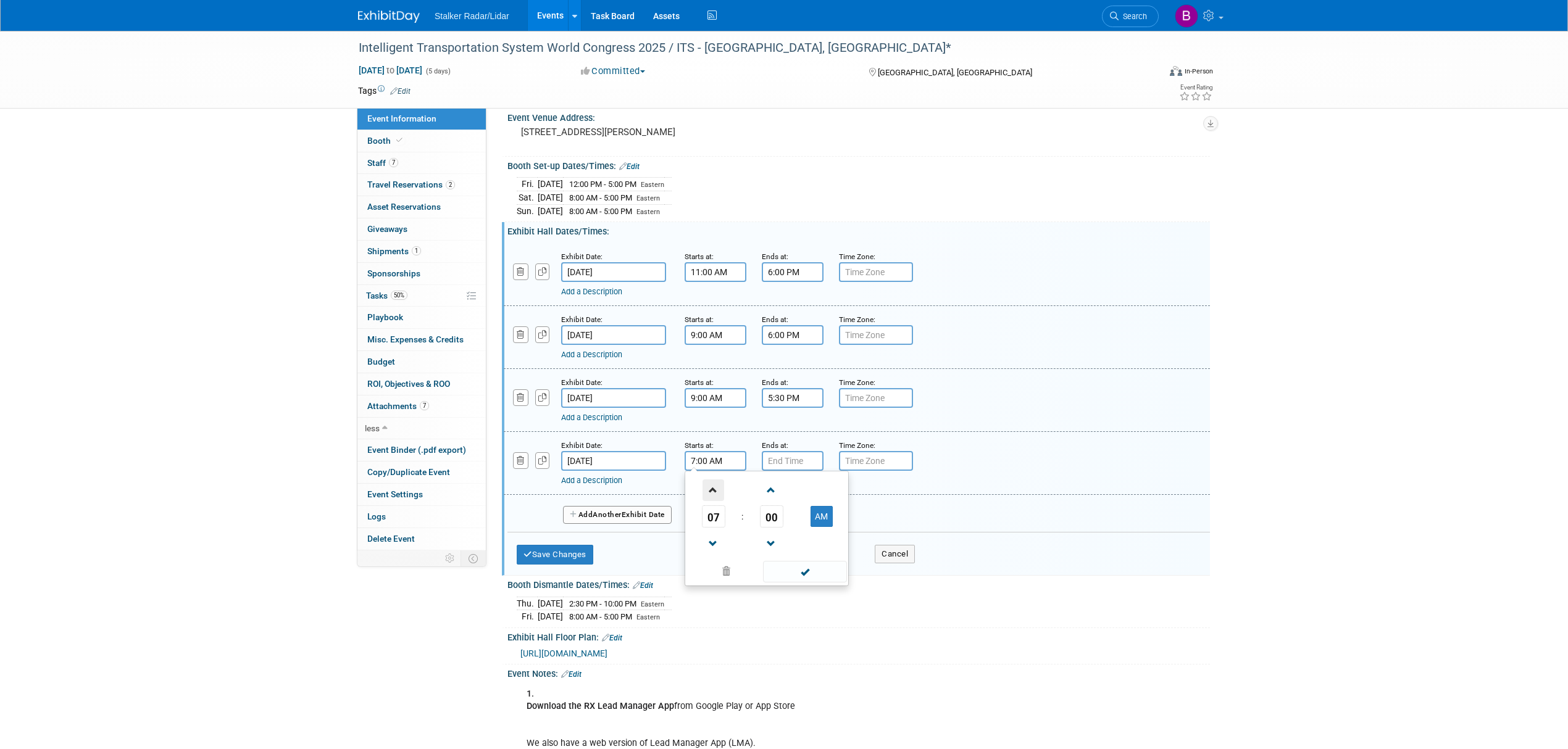
click at [712, 500] on span at bounding box center [714, 490] width 22 height 22
type input "9:00 AM"
click at [800, 583] on span at bounding box center [804, 572] width 83 height 22
click at [793, 469] on input "7:00 PM" at bounding box center [792, 460] width 61 height 19
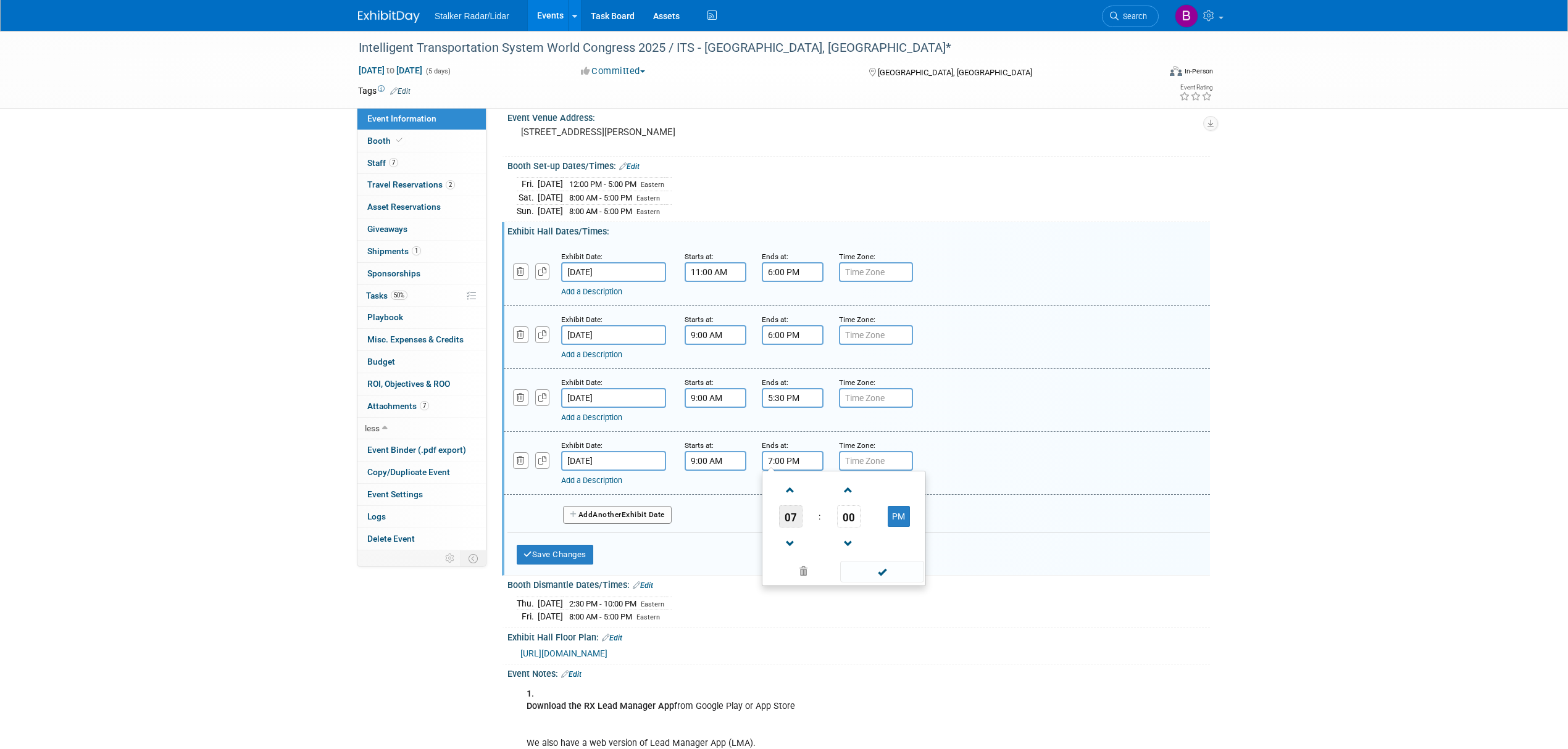
click at [793, 524] on span "07" at bounding box center [791, 516] width 23 height 23
click at [869, 499] on td "02" at bounding box center [863, 490] width 40 height 33
click at [850, 525] on span "00" at bounding box center [849, 516] width 23 height 23
click at [864, 537] on td "30" at bounding box center [863, 524] width 40 height 33
type input "2:30 PM"
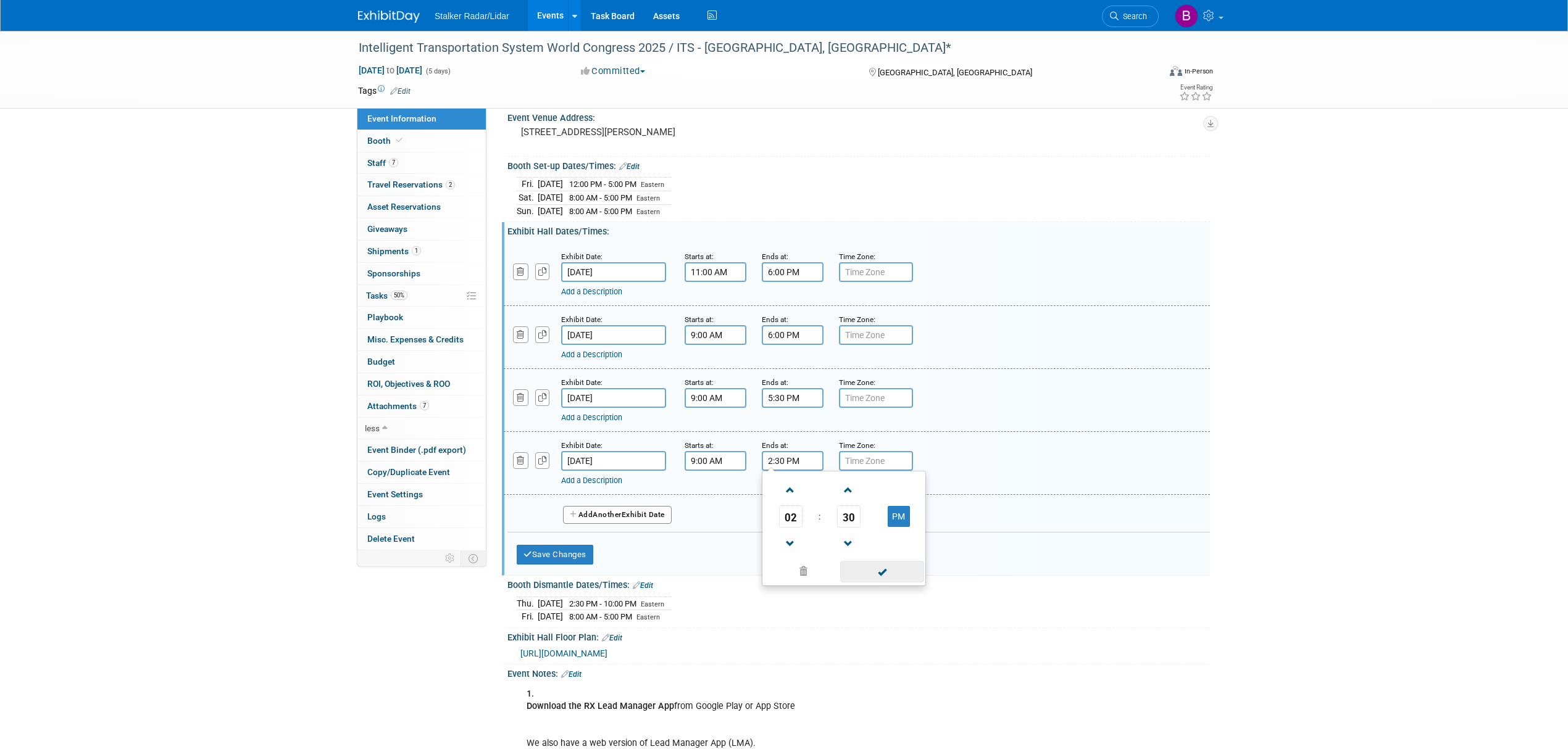
click at [872, 583] on span at bounding box center [882, 572] width 83 height 22
click at [552, 561] on button "Save Changes" at bounding box center [555, 554] width 76 height 19
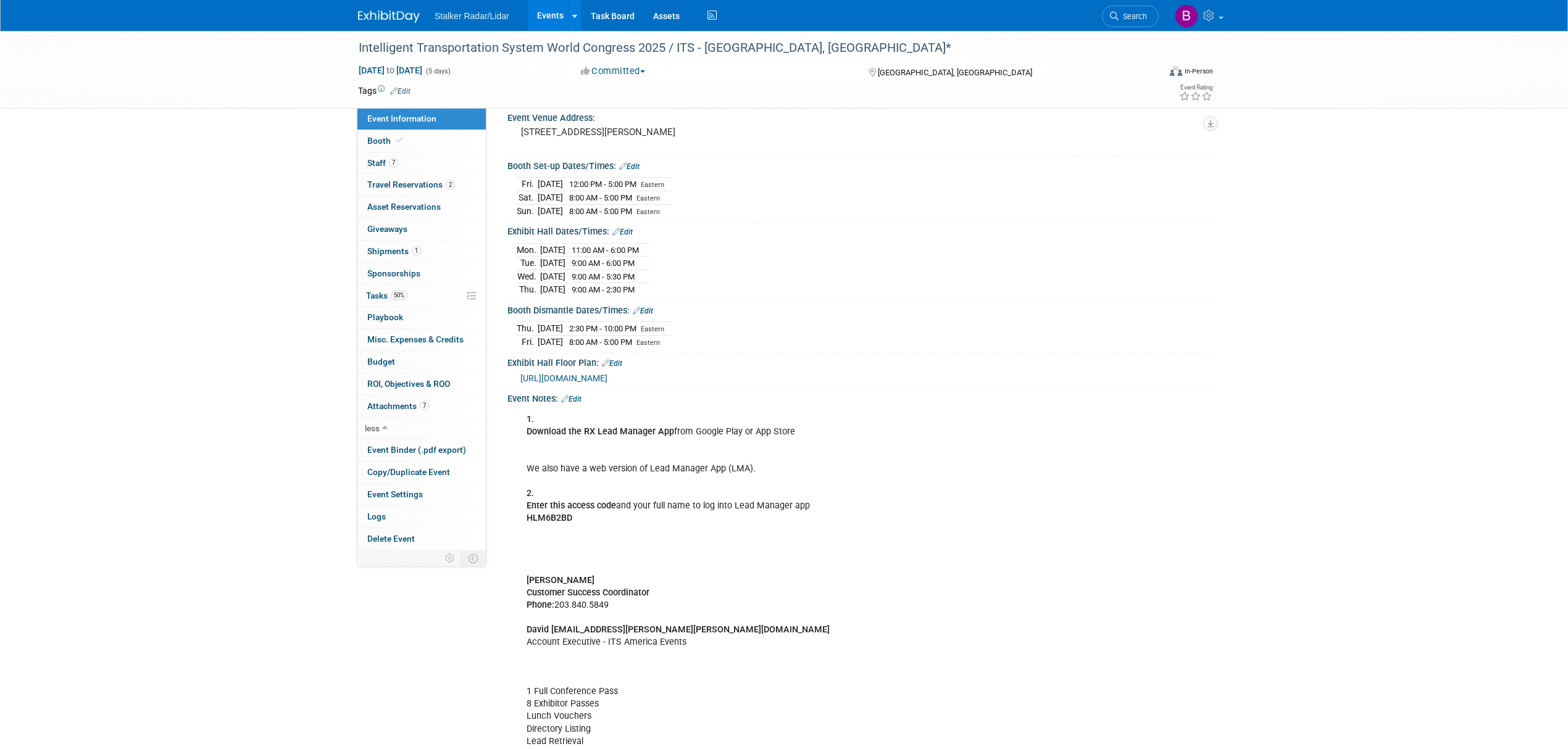
click at [554, 16] on link "Events" at bounding box center [550, 16] width 45 height 31
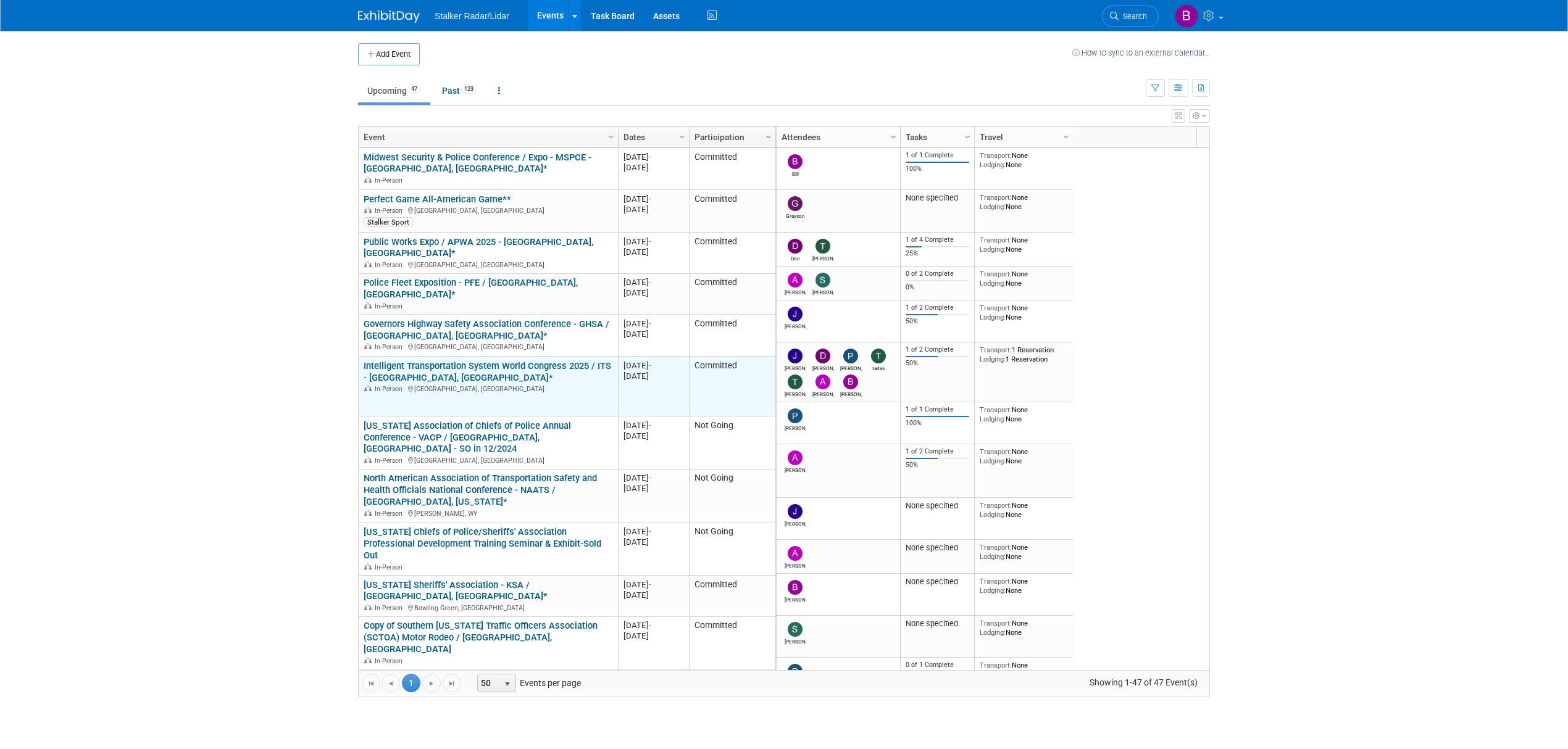
click at [472, 361] on link "Intelligent Transportation System World Congress 2025 / ITS - [GEOGRAPHIC_DATA]…" at bounding box center [487, 371] width 247 height 23
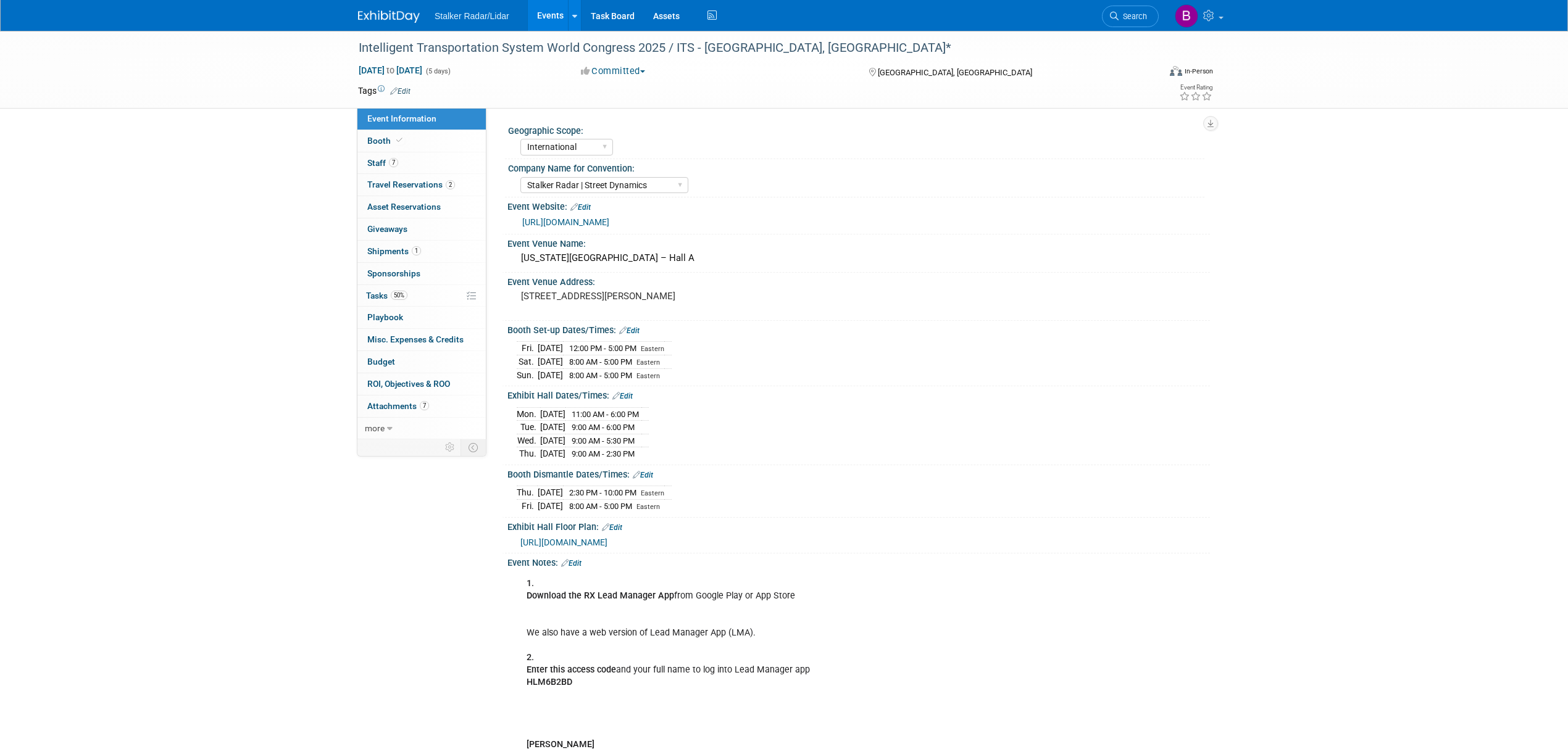
select select "International"
select select "Stalker Radar | Street Dynamics"
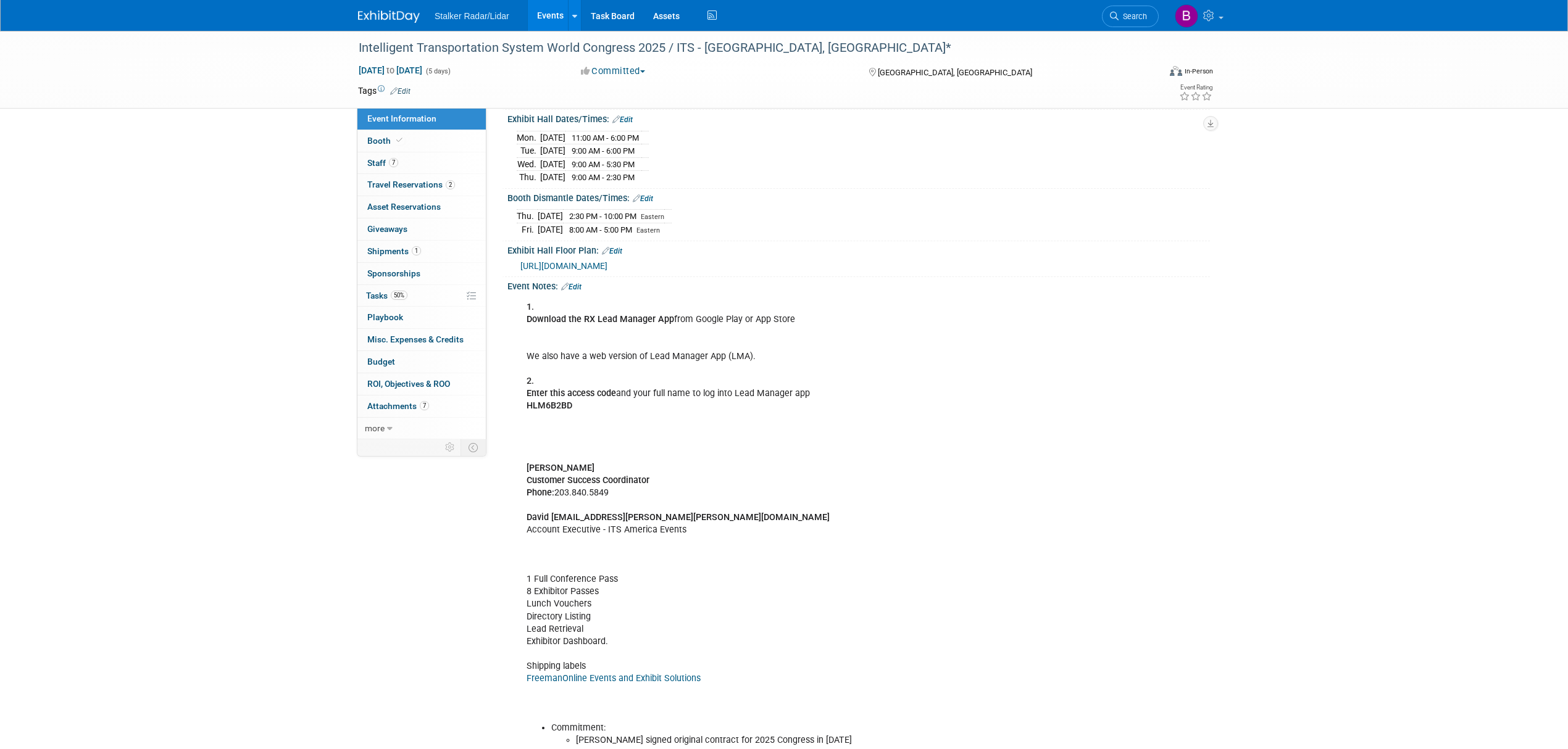
scroll to position [164, 0]
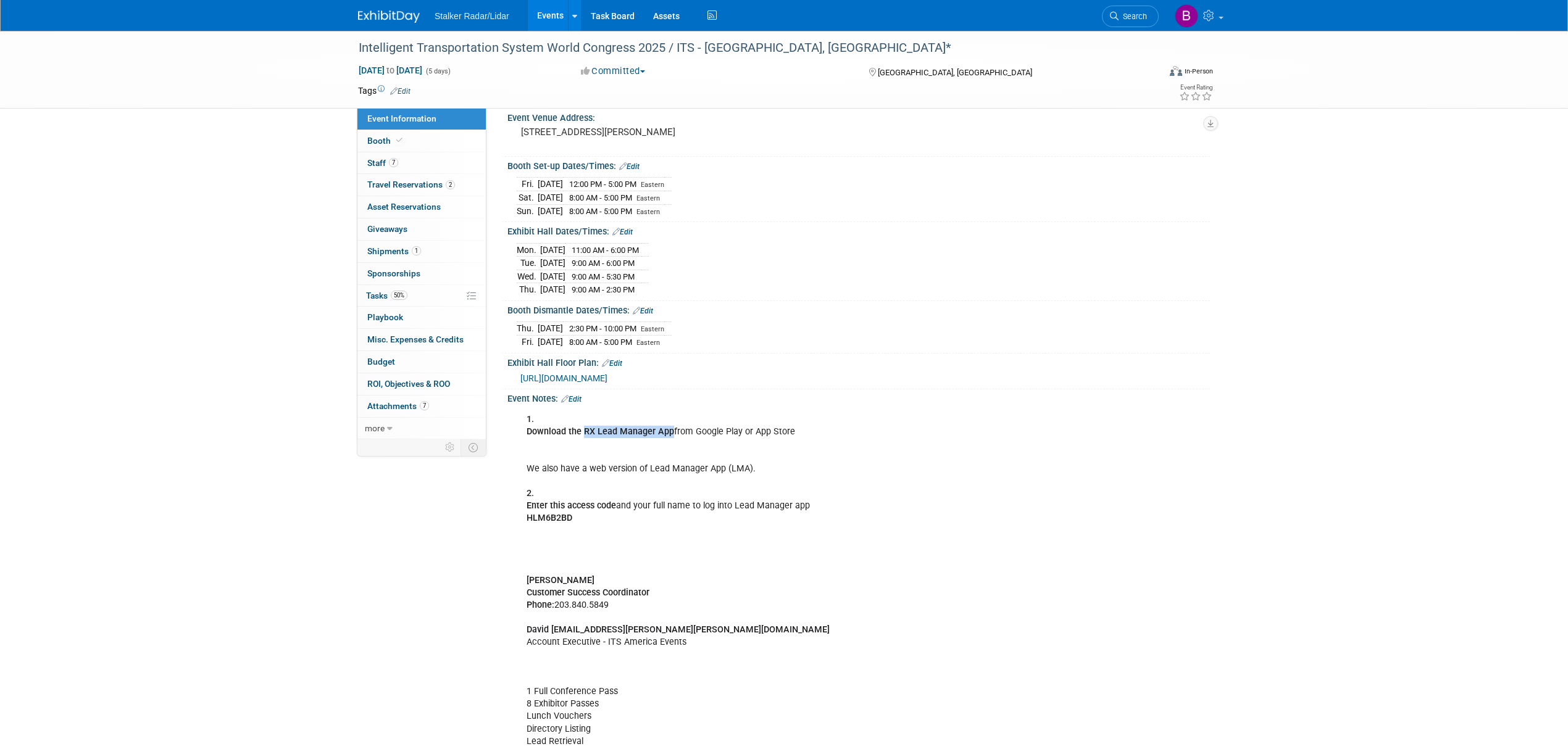
drag, startPoint x: 583, startPoint y: 444, endPoint x: 669, endPoint y: 444, distance: 86.0
click at [669, 437] on b "Download the RX Lead Manager App" at bounding box center [600, 431] width 148 height 10
copy b "RX Lead Manager App"
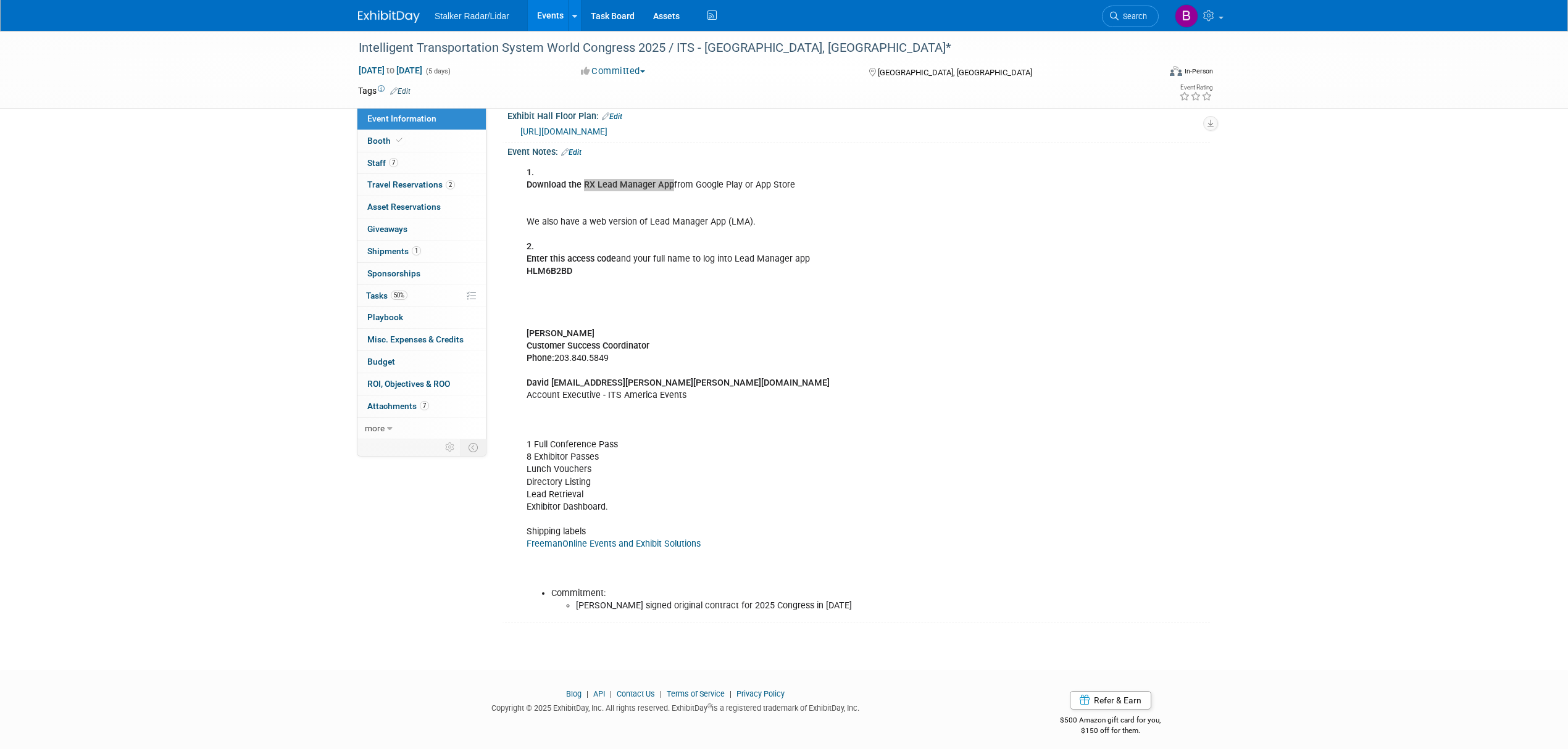
scroll to position [430, 0]
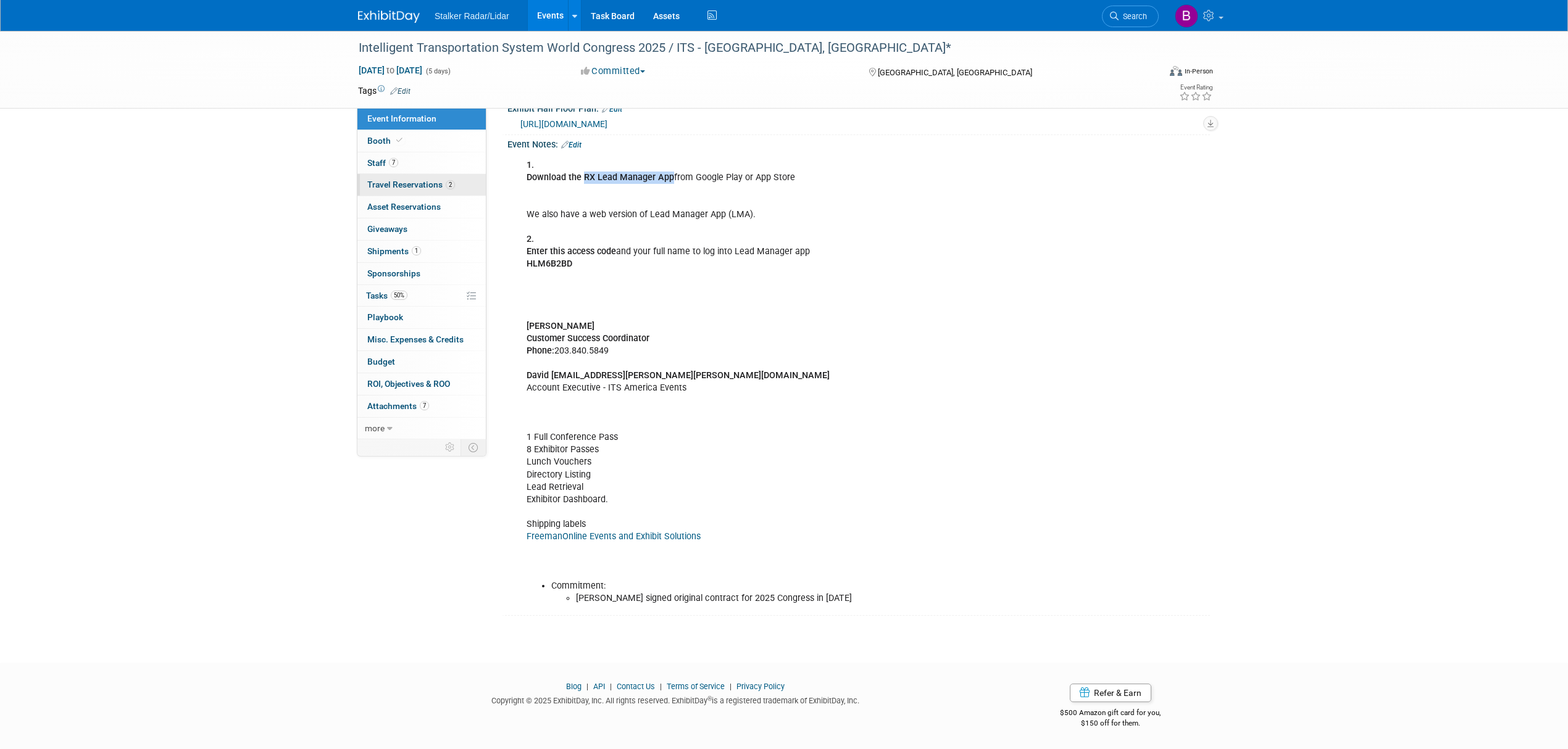
click at [414, 181] on span "Travel Reservations 2" at bounding box center [410, 184] width 88 height 10
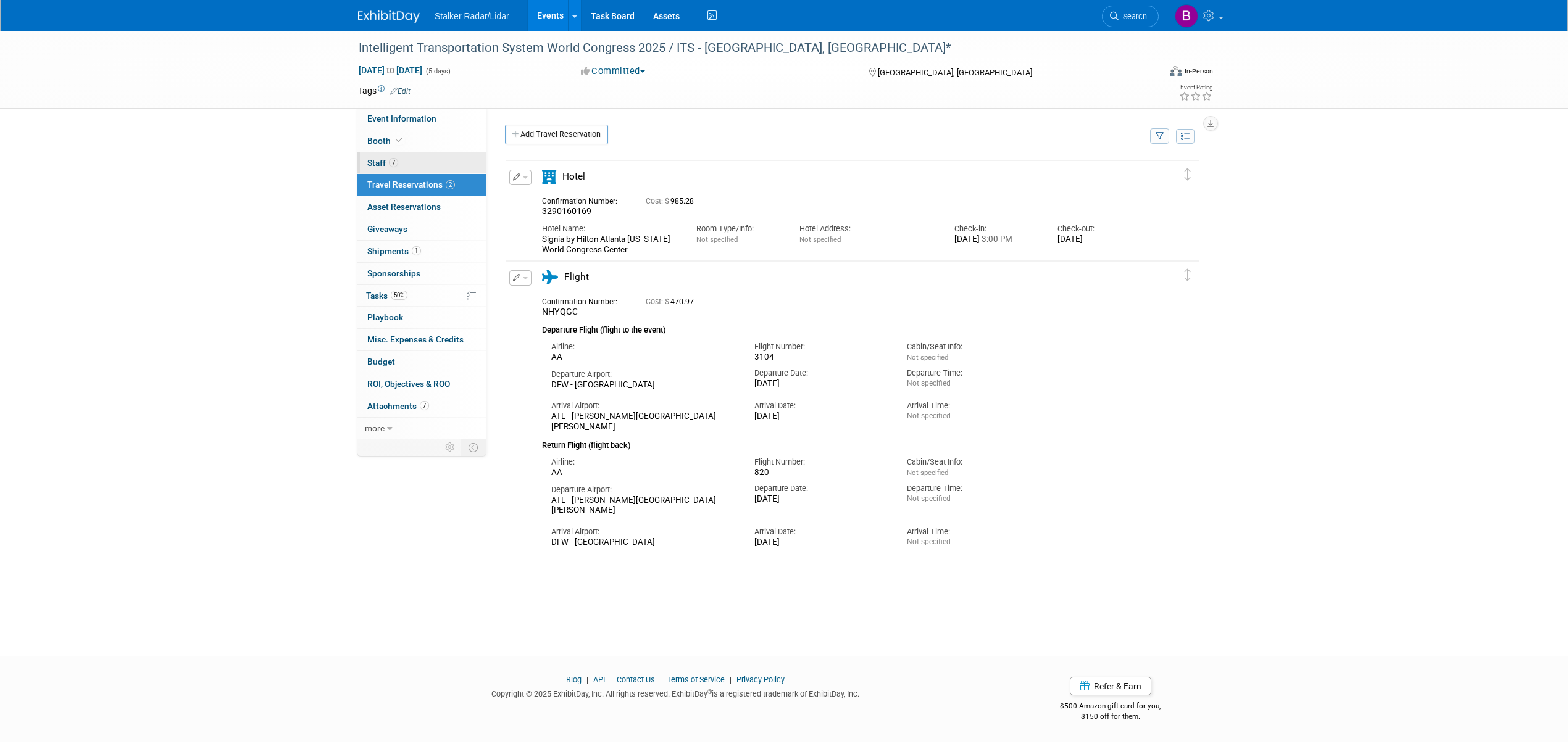
click at [394, 160] on span "7" at bounding box center [393, 162] width 9 height 9
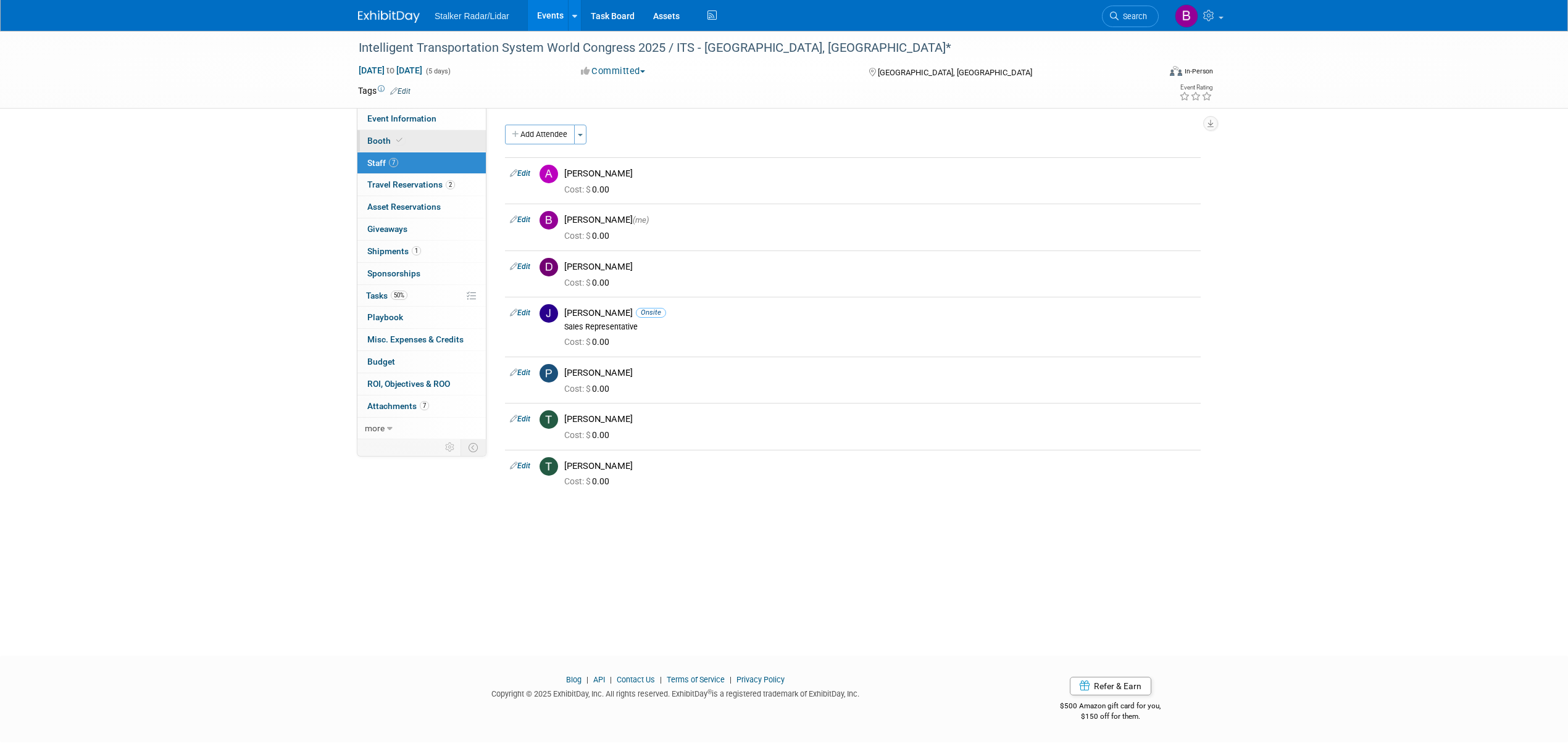
click at [400, 139] on icon at bounding box center [400, 140] width 6 height 7
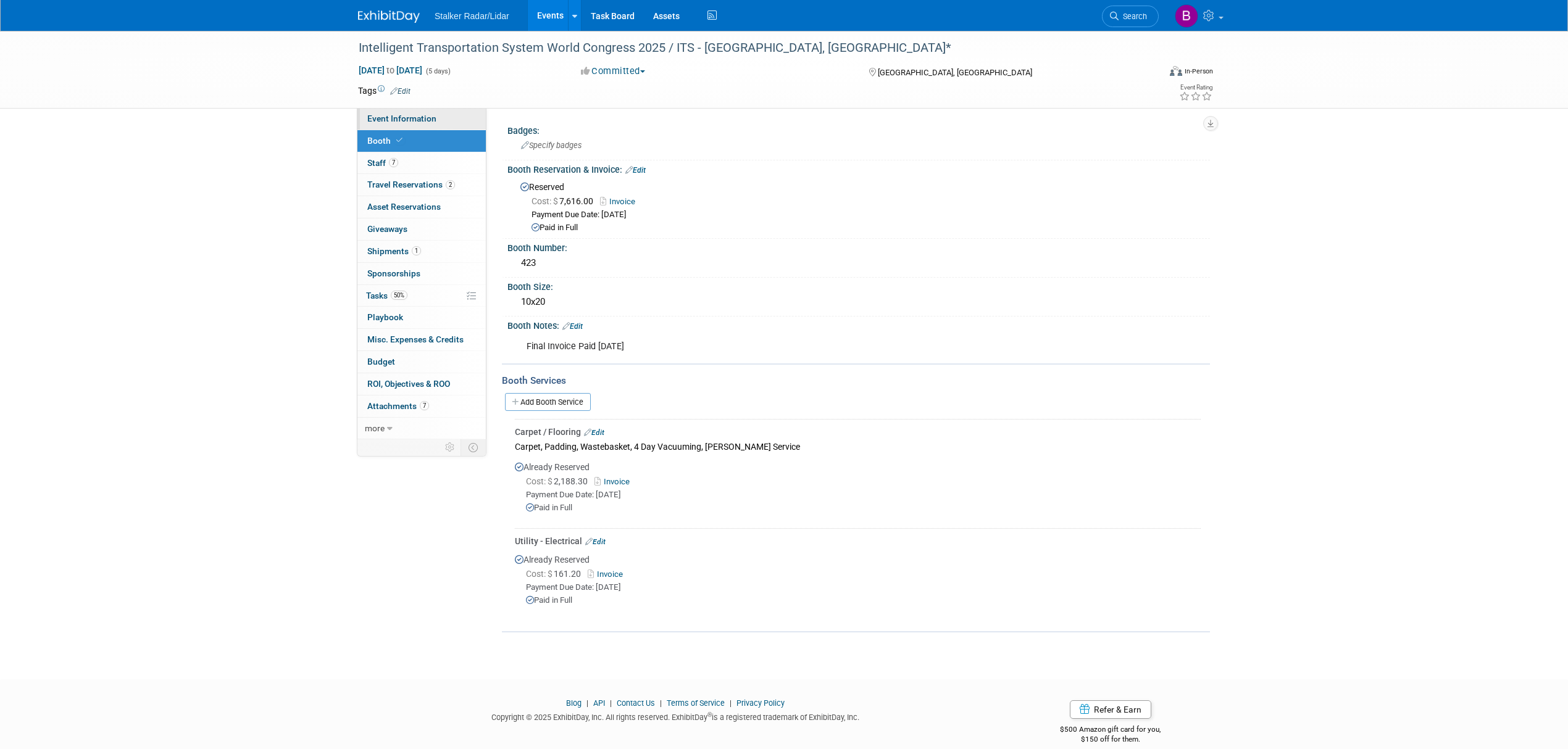
click at [403, 117] on span "Event Information" at bounding box center [401, 118] width 69 height 10
select select "International"
select select "Stalker Radar | Street Dynamics"
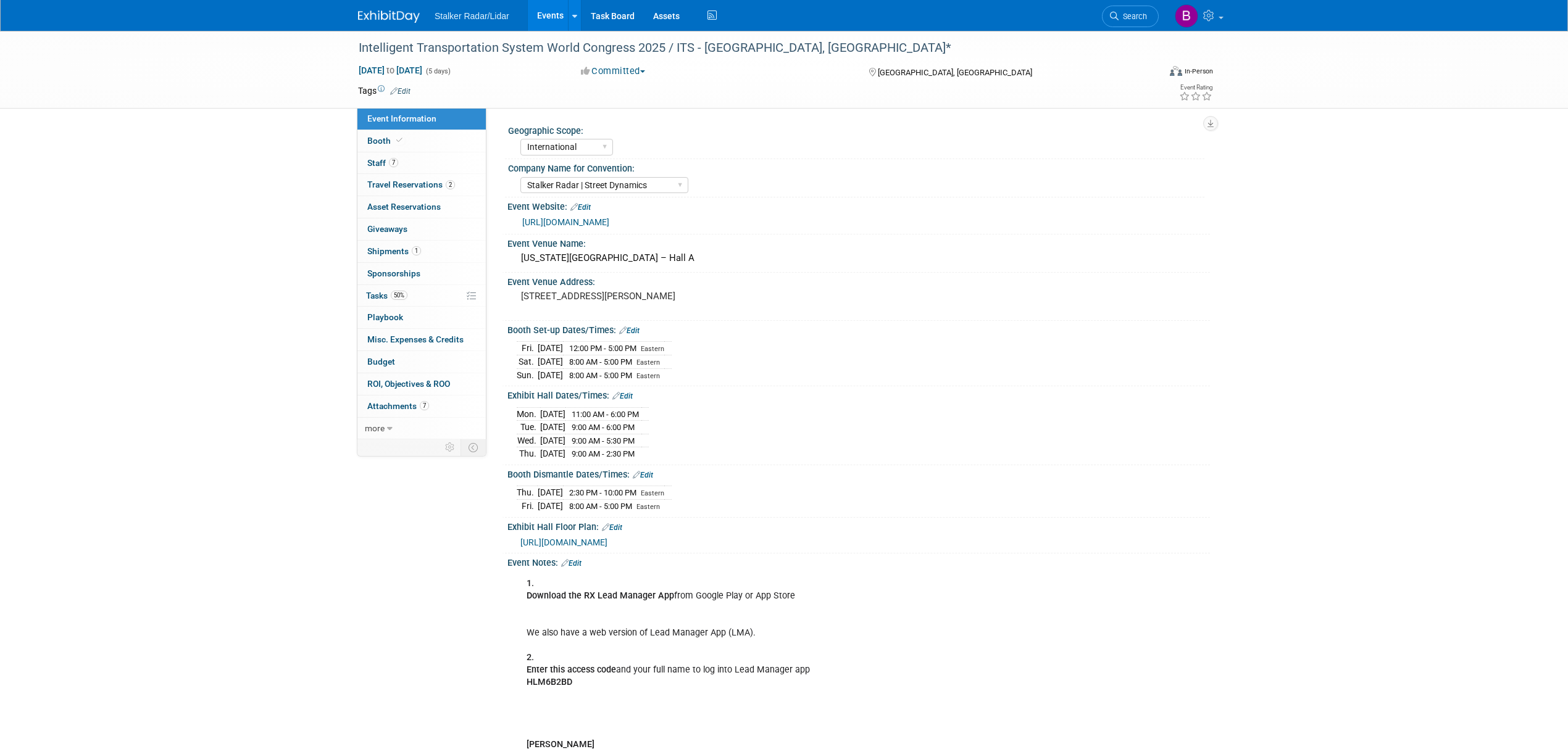
click at [609, 226] on link "[URL][DOMAIN_NAME]" at bounding box center [566, 221] width 87 height 10
